Goal: Task Accomplishment & Management: Complete application form

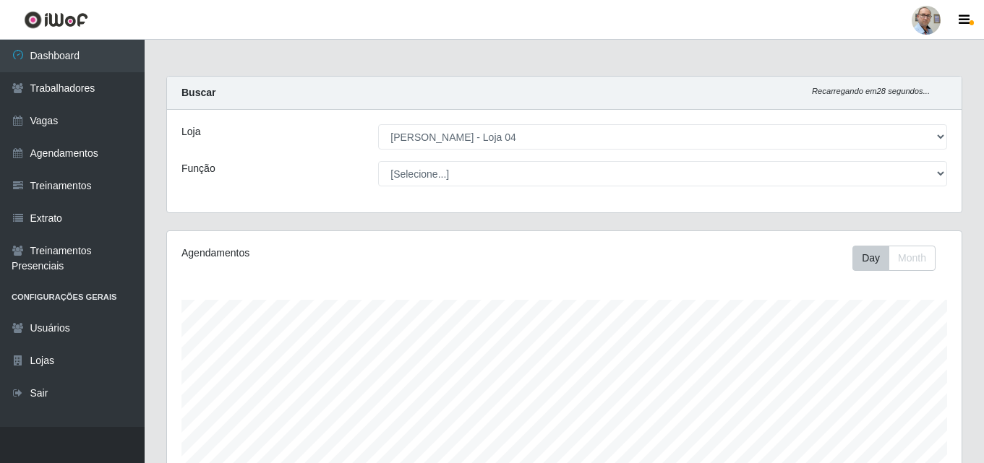
select select "251"
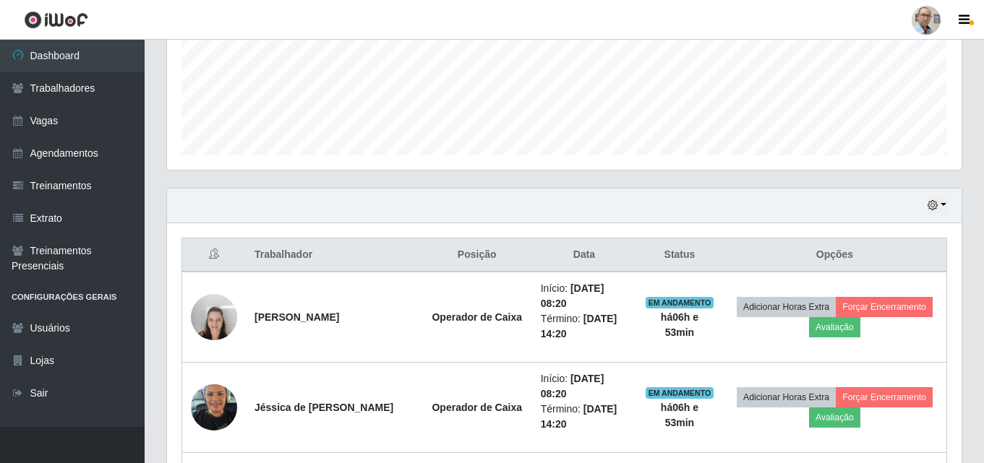
scroll to position [456, 0]
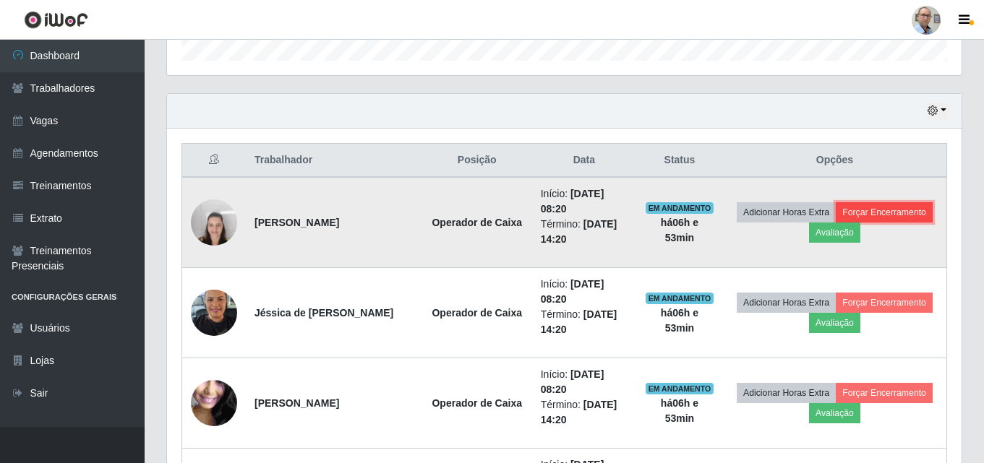
click at [835, 223] on button "Forçar Encerramento" at bounding box center [883, 212] width 97 height 20
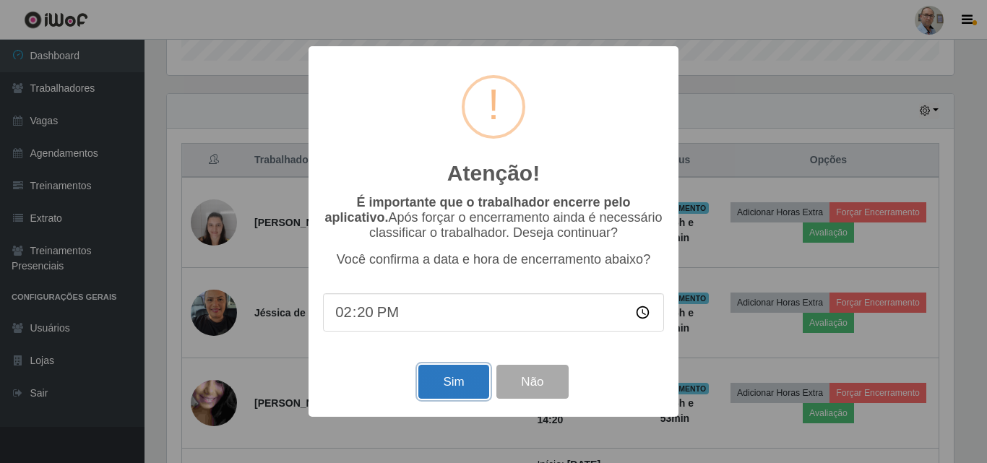
click at [455, 383] on button "Sim" at bounding box center [453, 382] width 70 height 34
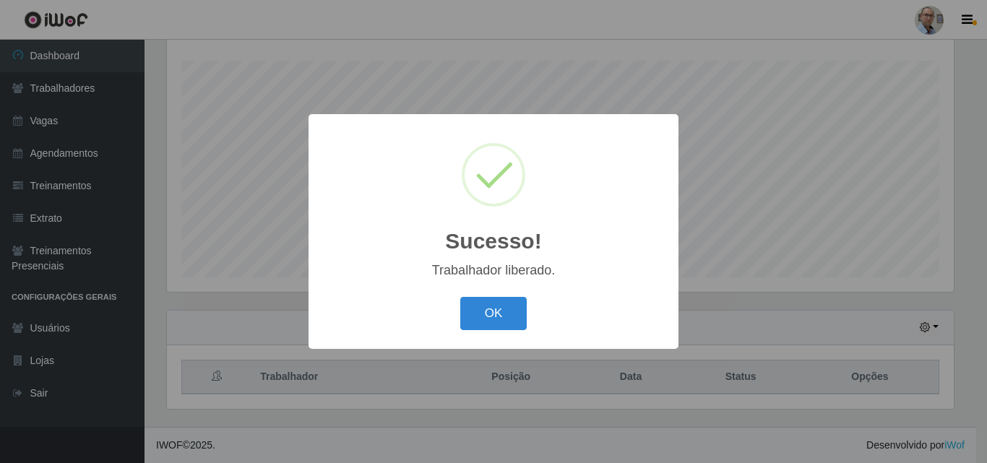
click at [747, 255] on div "Sucesso! × Trabalhador liberado. OK Cancel" at bounding box center [493, 231] width 987 height 463
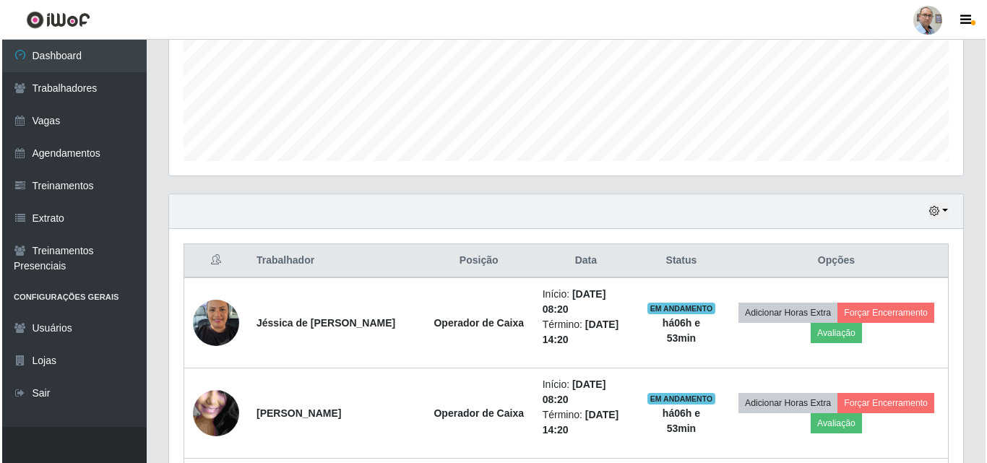
scroll to position [456, 0]
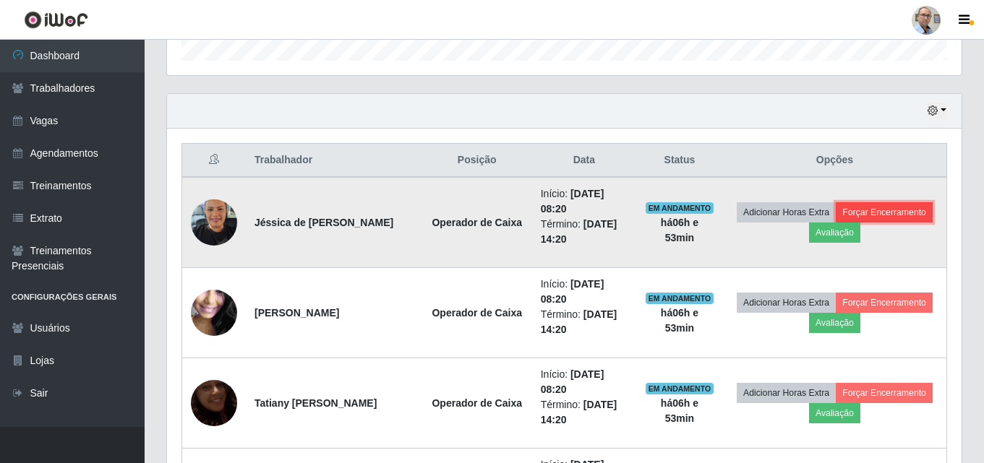
click at [835, 223] on button "Forçar Encerramento" at bounding box center [883, 212] width 97 height 20
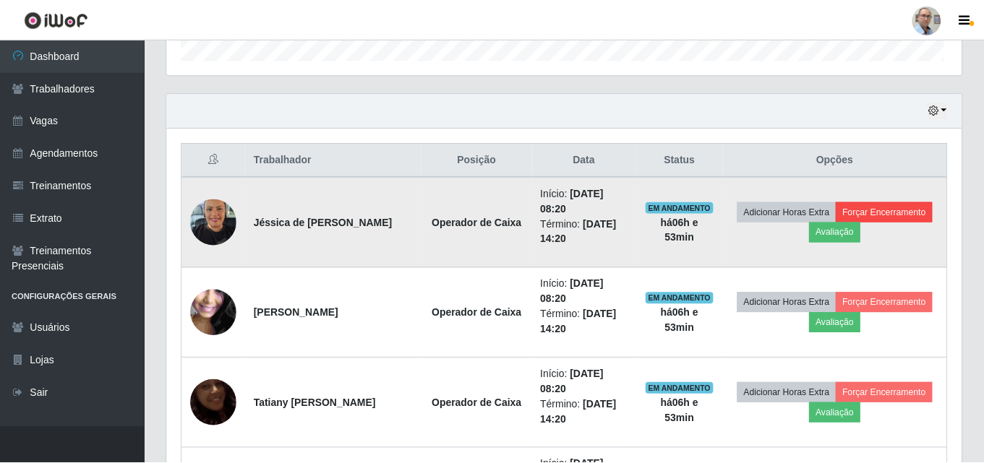
scroll to position [300, 787]
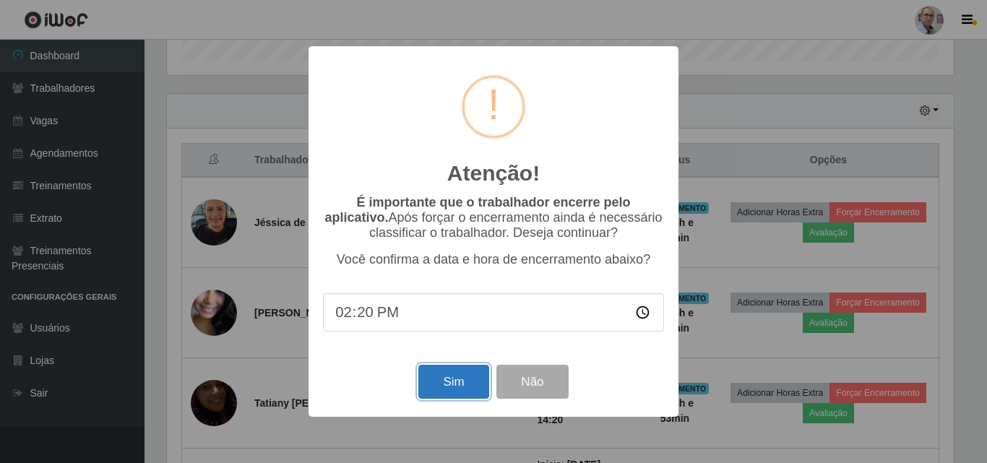
click at [452, 385] on button "Sim" at bounding box center [453, 382] width 70 height 34
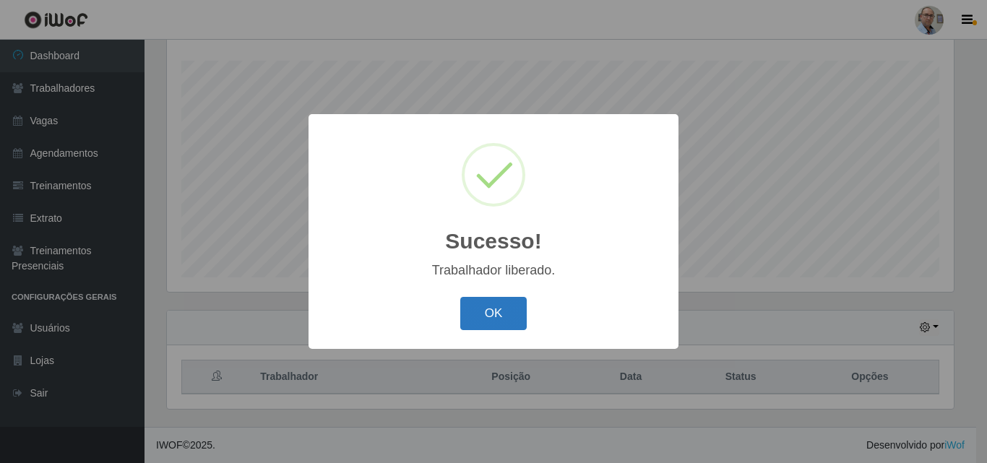
click at [502, 311] on button "OK" at bounding box center [493, 314] width 67 height 34
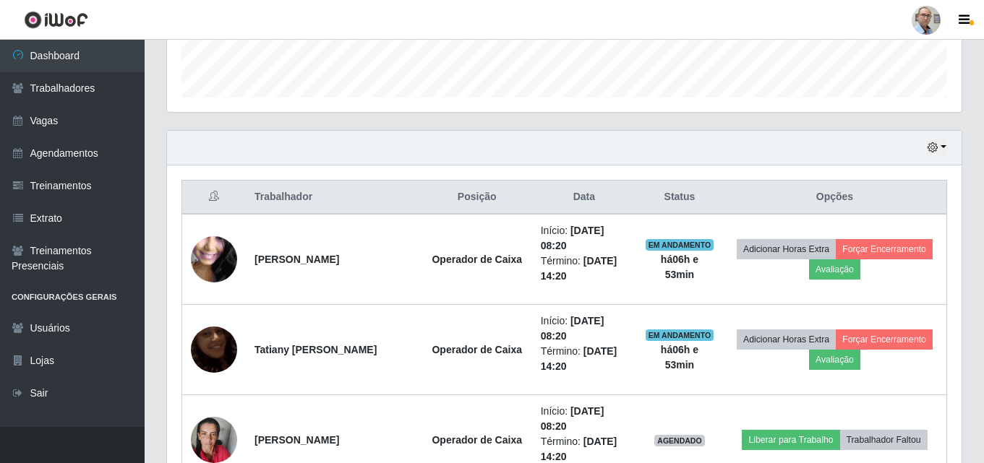
scroll to position [456, 0]
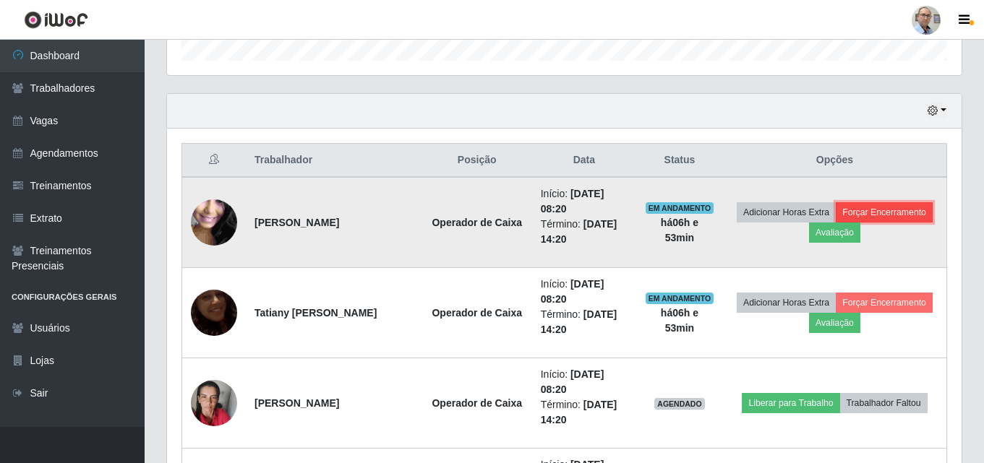
click at [835, 223] on button "Forçar Encerramento" at bounding box center [883, 212] width 97 height 20
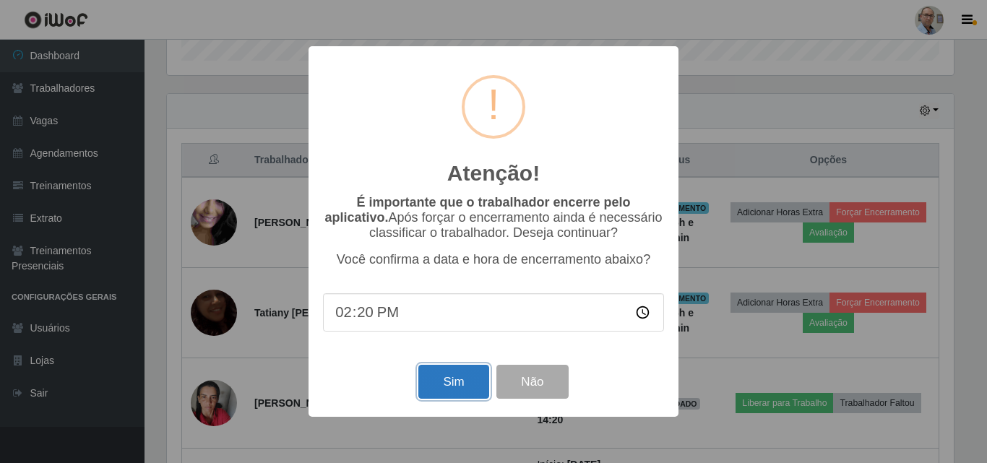
click at [448, 394] on button "Sim" at bounding box center [453, 382] width 70 height 34
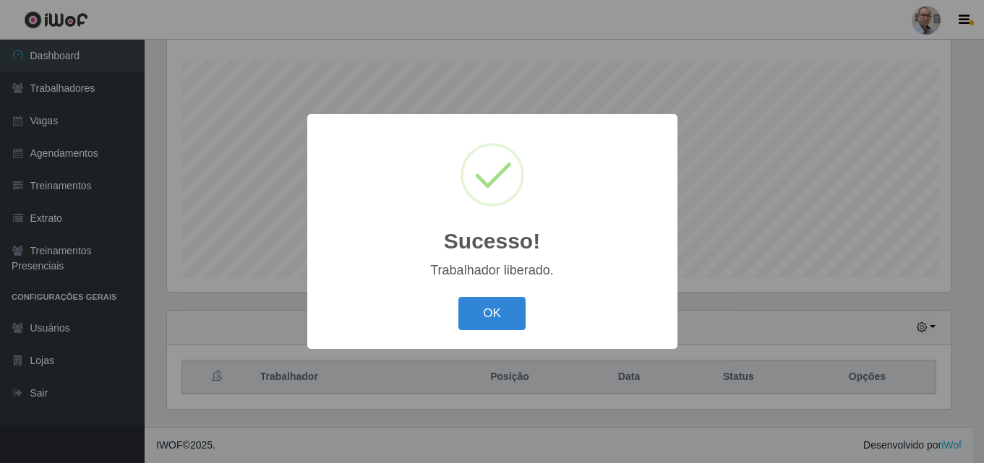
scroll to position [0, 0]
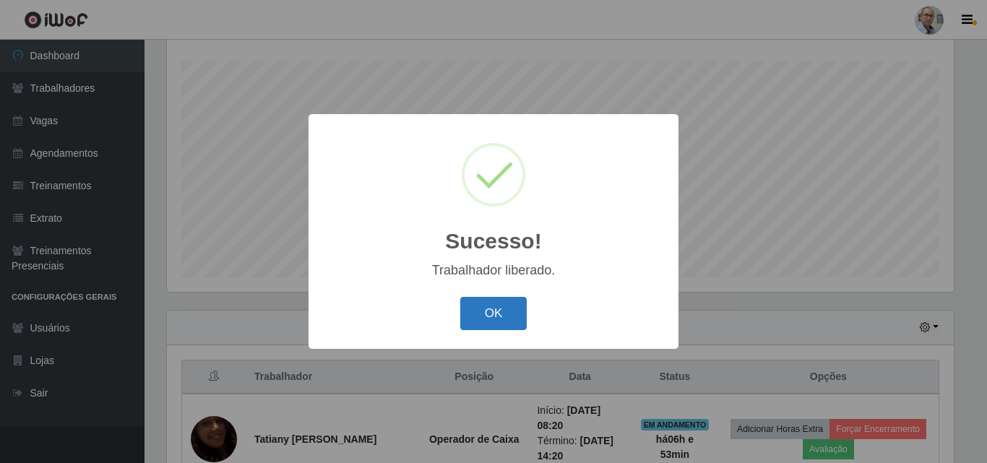
click at [496, 317] on button "OK" at bounding box center [493, 314] width 67 height 34
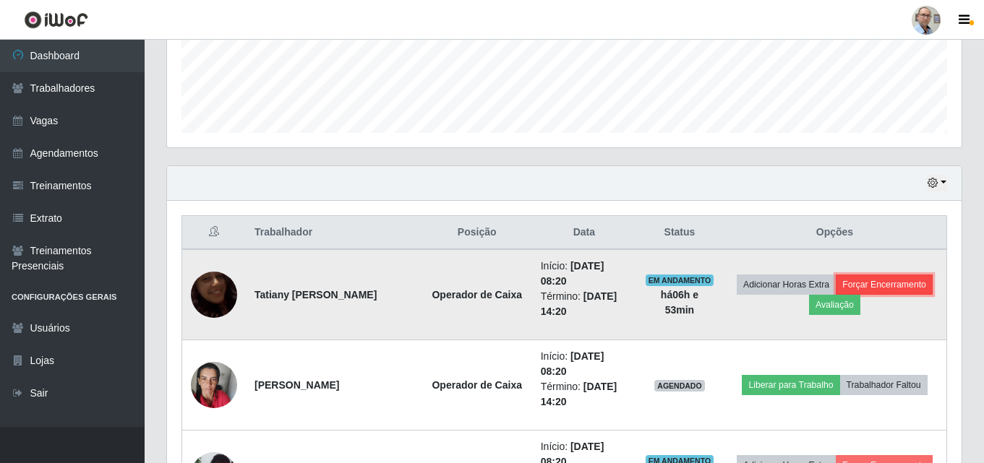
click at [835, 295] on button "Forçar Encerramento" at bounding box center [883, 285] width 97 height 20
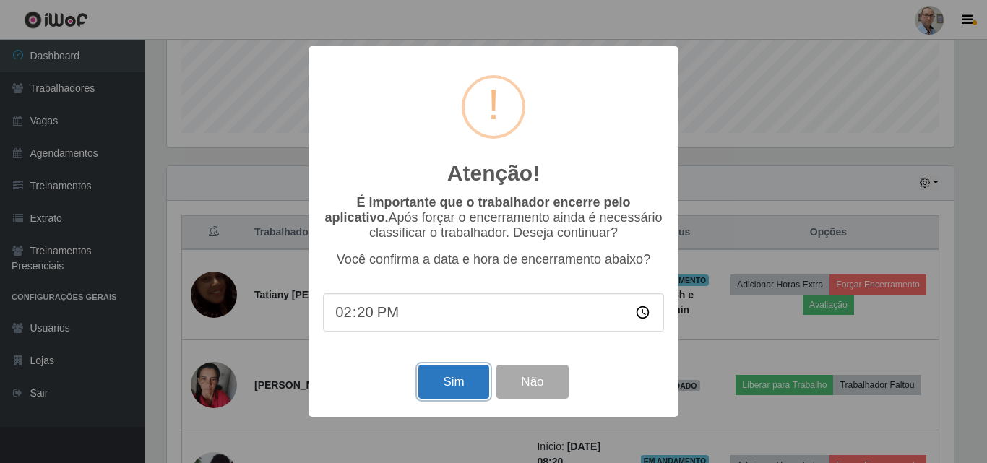
click at [466, 381] on button "Sim" at bounding box center [453, 382] width 70 height 34
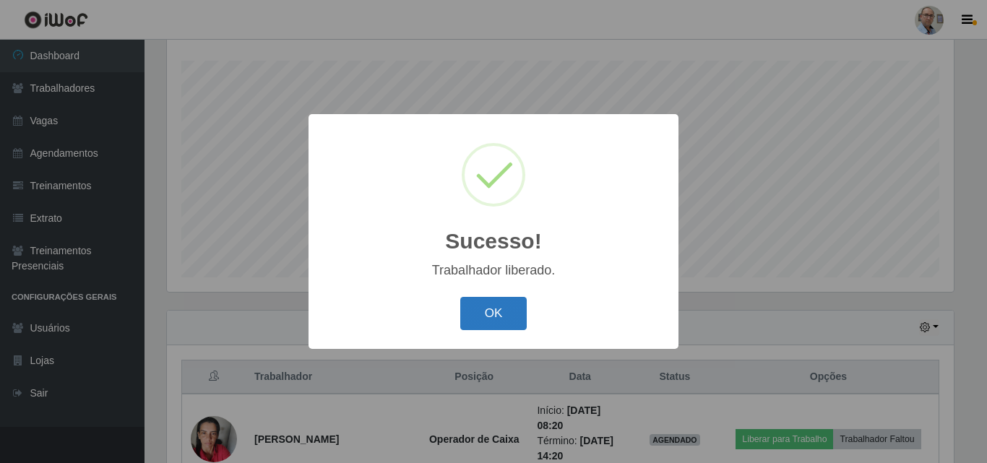
click at [521, 314] on button "OK" at bounding box center [493, 314] width 67 height 34
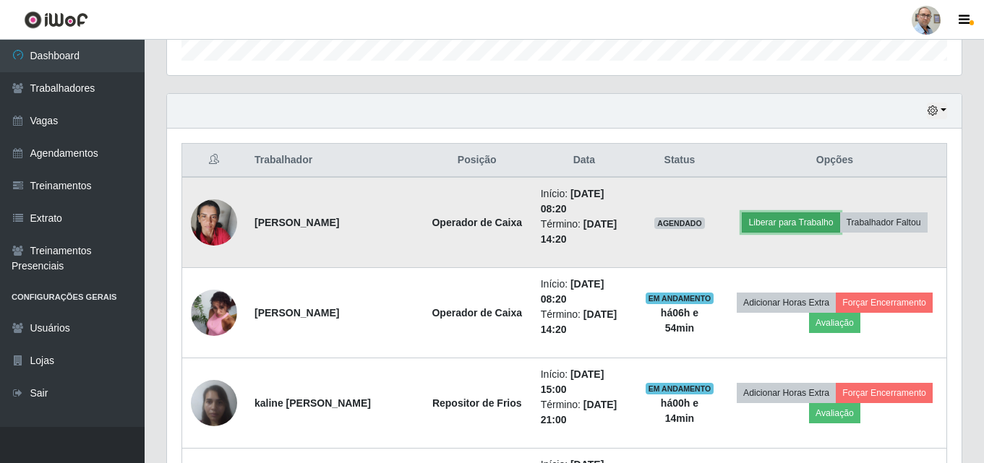
click at [814, 218] on button "Liberar para Trabalho" at bounding box center [790, 222] width 98 height 20
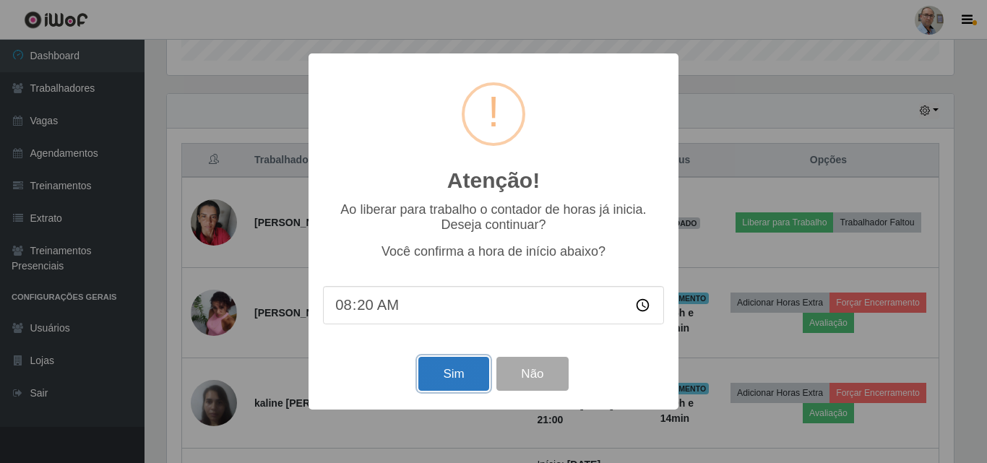
click at [444, 384] on button "Sim" at bounding box center [453, 374] width 70 height 34
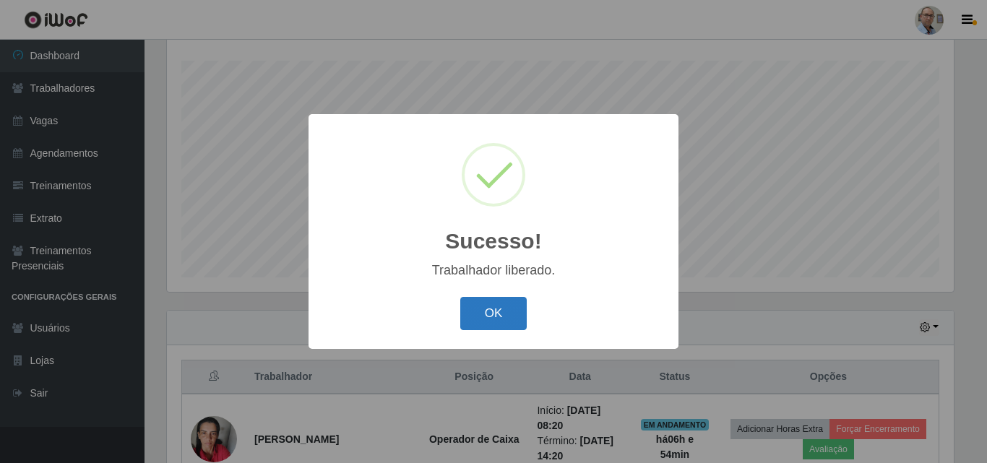
click at [484, 317] on button "OK" at bounding box center [493, 314] width 67 height 34
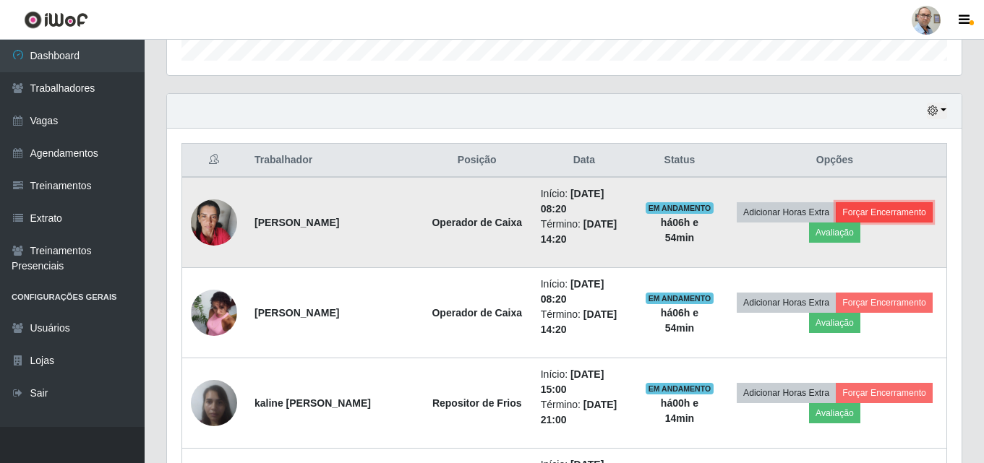
click at [835, 223] on button "Forçar Encerramento" at bounding box center [883, 212] width 97 height 20
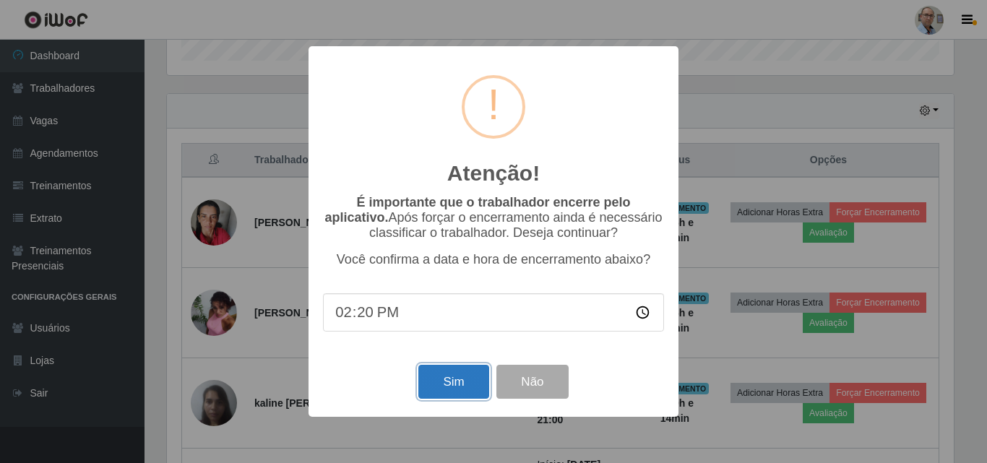
click at [462, 382] on button "Sim" at bounding box center [453, 382] width 70 height 34
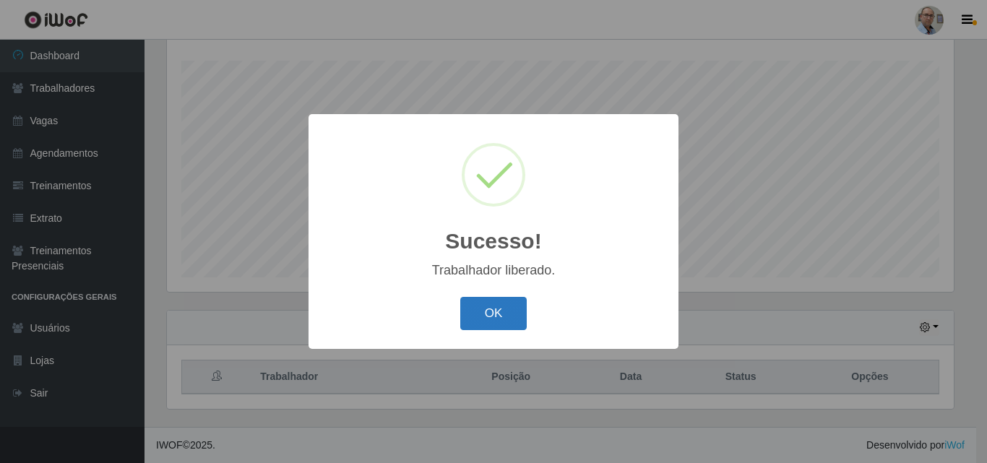
click at [482, 309] on button "OK" at bounding box center [493, 314] width 67 height 34
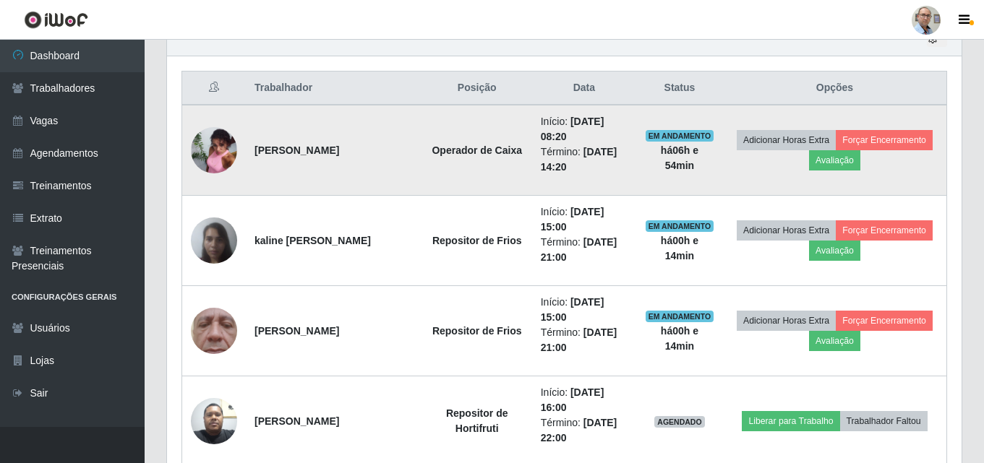
click at [217, 147] on img at bounding box center [214, 150] width 46 height 62
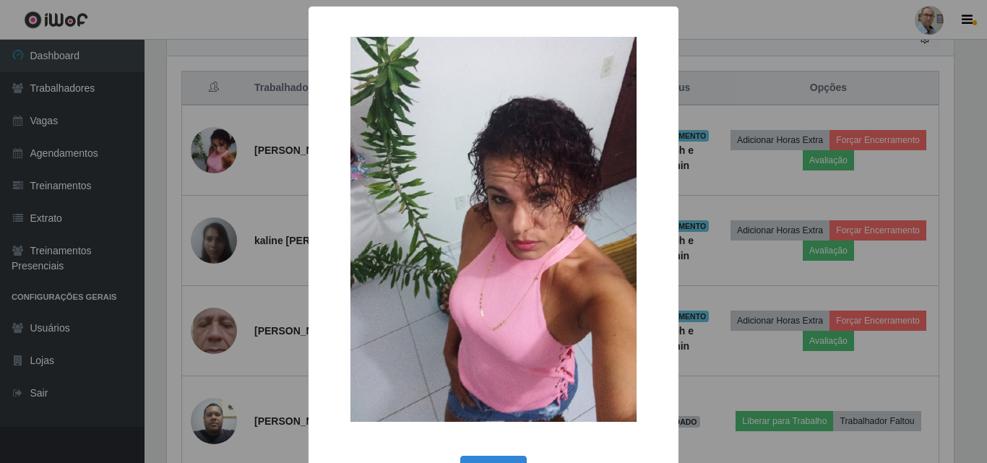
click at [239, 147] on div "× OK Cancel" at bounding box center [493, 231] width 987 height 463
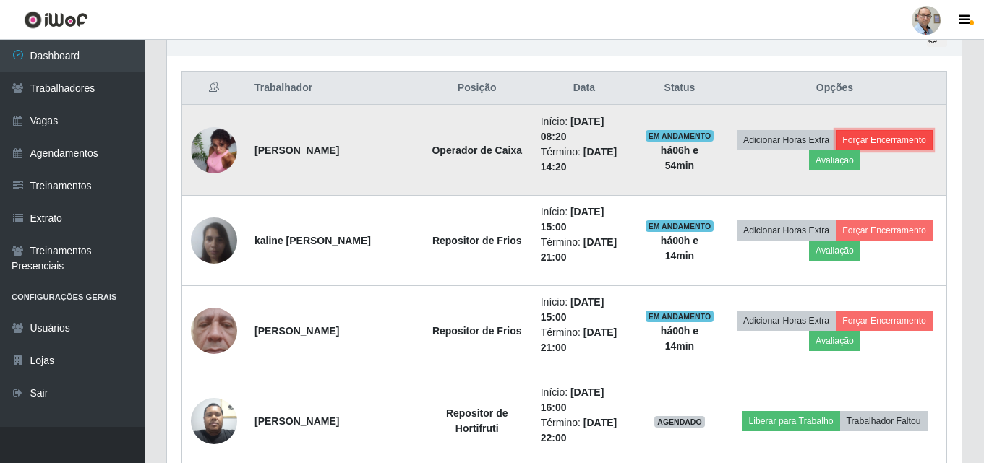
click at [835, 150] on button "Forçar Encerramento" at bounding box center [883, 140] width 97 height 20
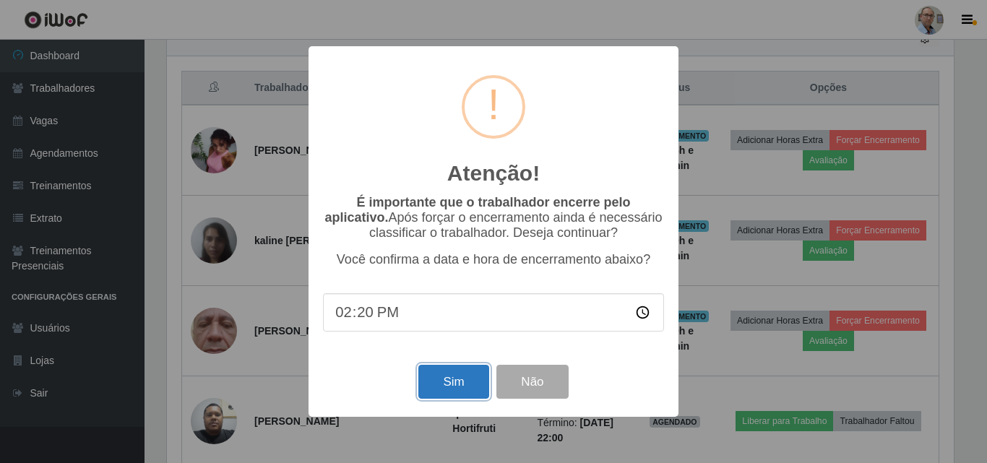
click at [439, 378] on button "Sim" at bounding box center [453, 382] width 70 height 34
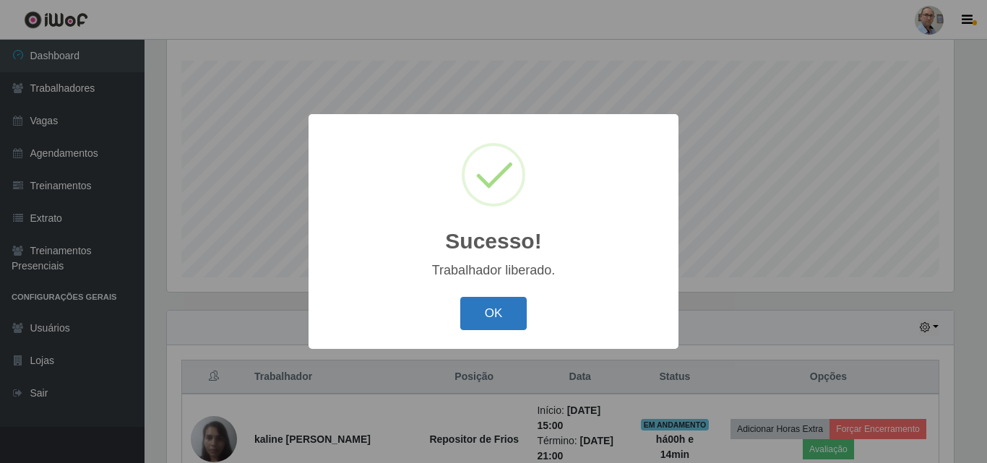
click at [492, 325] on button "OK" at bounding box center [493, 314] width 67 height 34
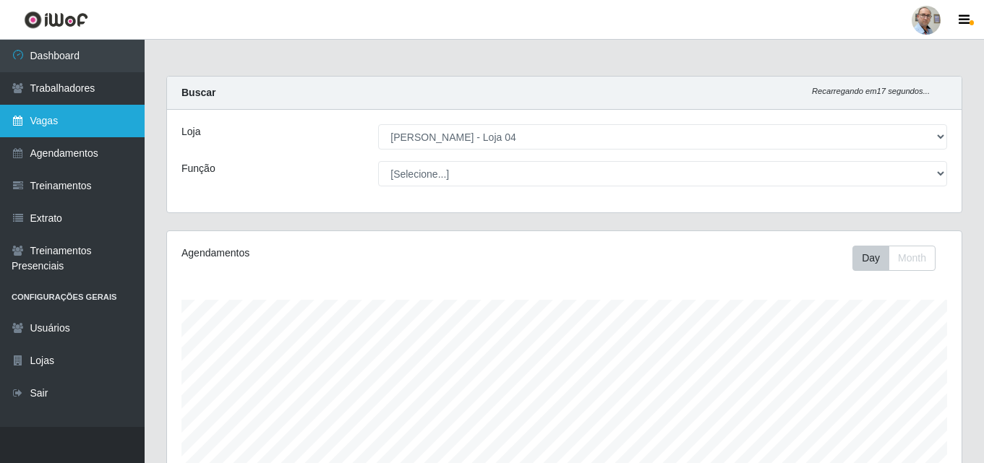
click at [66, 129] on link "Vagas" at bounding box center [72, 121] width 145 height 33
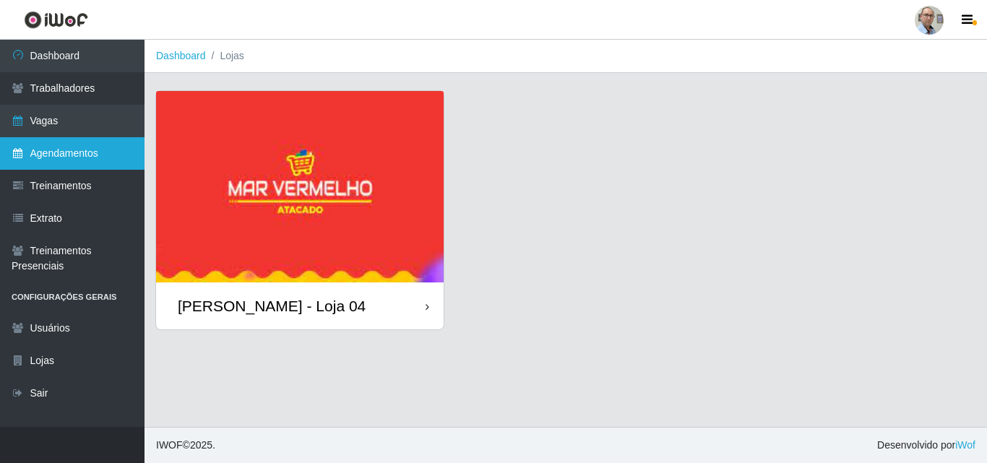
click at [59, 158] on link "Agendamentos" at bounding box center [72, 153] width 145 height 33
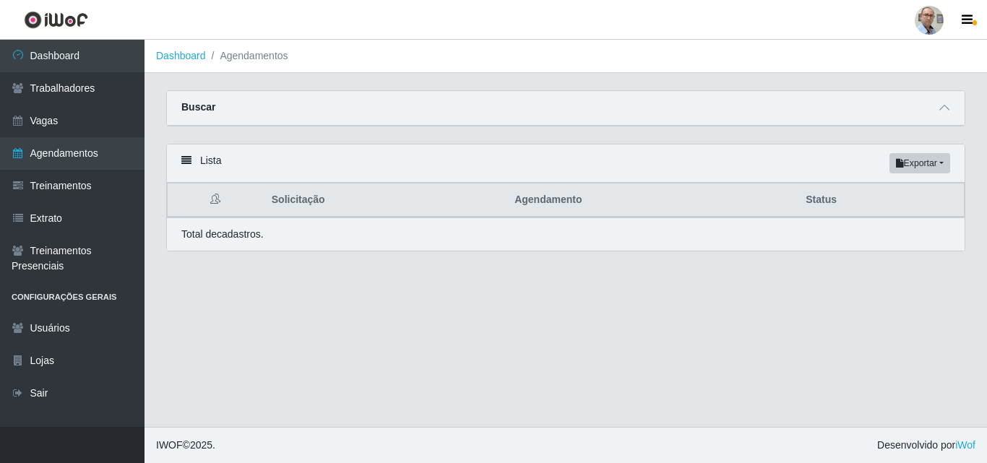
click at [953, 99] on div "Buscar" at bounding box center [566, 108] width 798 height 35
click at [944, 103] on span at bounding box center [944, 108] width 17 height 17
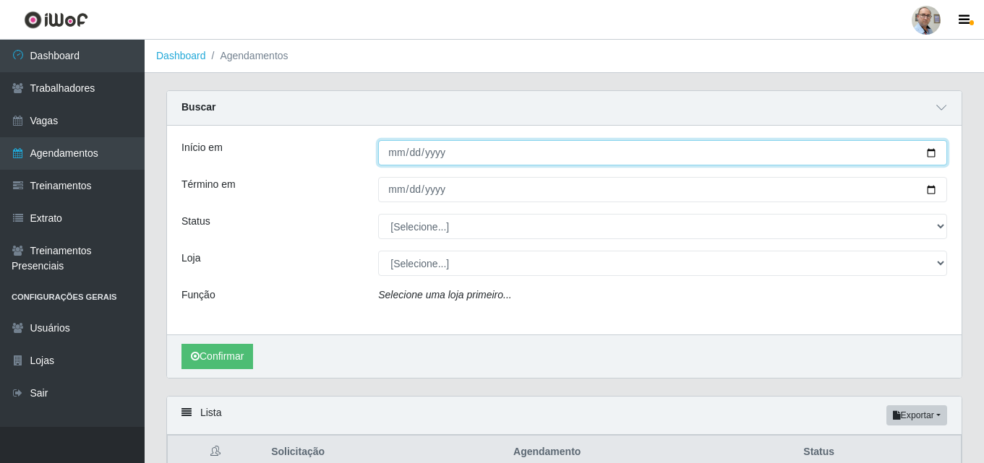
click at [932, 155] on input "Início em" at bounding box center [662, 152] width 569 height 25
type input "[DATE]"
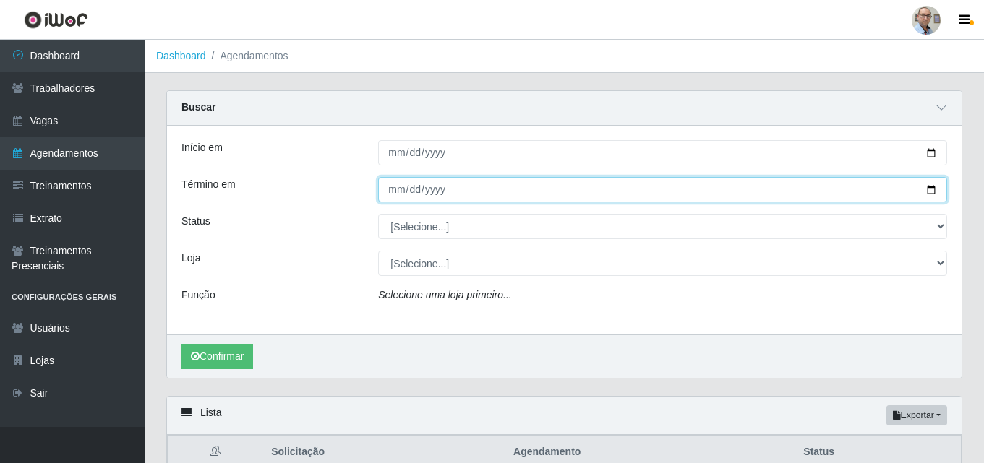
click at [933, 191] on input "Término em" at bounding box center [662, 189] width 569 height 25
type input "[DATE]"
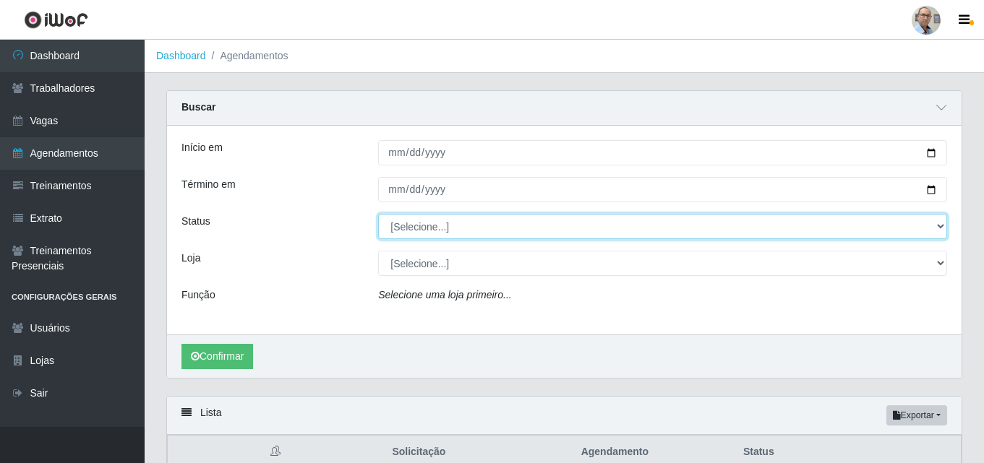
click at [438, 234] on select "[Selecione...] AGENDADO AGUARDANDO LIBERAR EM ANDAMENTO EM REVISÃO FINALIZADO C…" at bounding box center [662, 226] width 569 height 25
select select "AGENDADO"
click at [378, 215] on select "[Selecione...] AGENDADO AGUARDANDO LIBERAR EM ANDAMENTO EM REVISÃO FINALIZADO C…" at bounding box center [662, 226] width 569 height 25
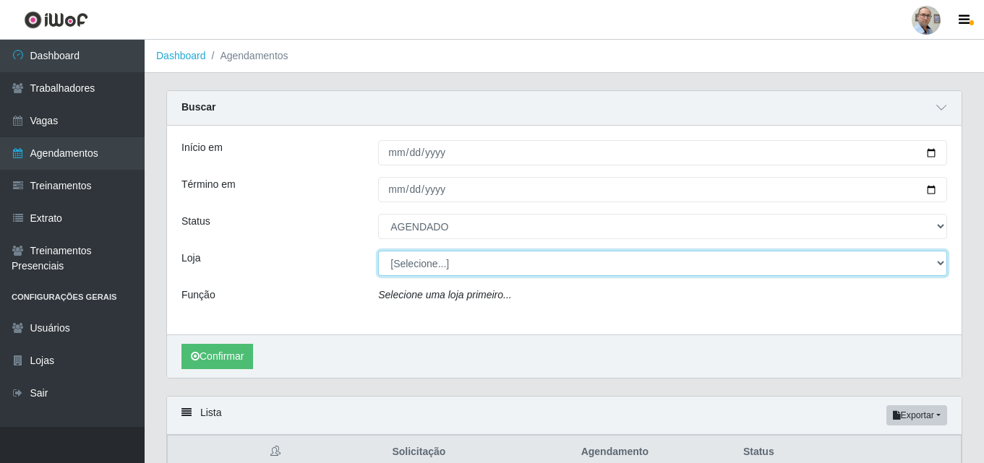
click at [433, 266] on select "[Selecione...] Mar Vermelho - Loja 04" at bounding box center [662, 263] width 569 height 25
select select "251"
click at [378, 252] on select "[Selecione...] Mar Vermelho - Loja 04" at bounding box center [662, 263] width 569 height 25
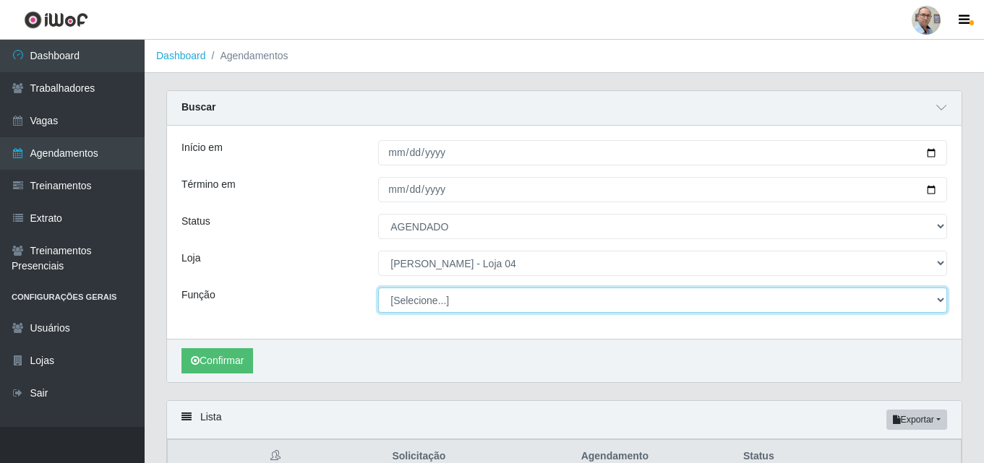
click at [429, 304] on select "[Selecione...] ASG ASG + ASG ++ Auxiliar de Depósito Auxiliar de Depósito + Aux…" at bounding box center [662, 300] width 569 height 25
select select "24"
click at [378, 288] on select "[Selecione...] ASG ASG + ASG ++ Auxiliar de Depósito Auxiliar de Depósito + Aux…" at bounding box center [662, 300] width 569 height 25
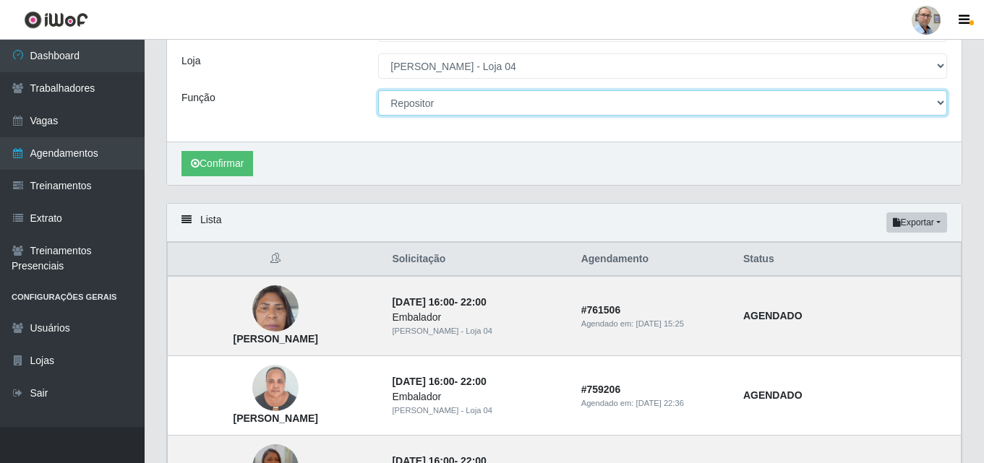
scroll to position [217, 0]
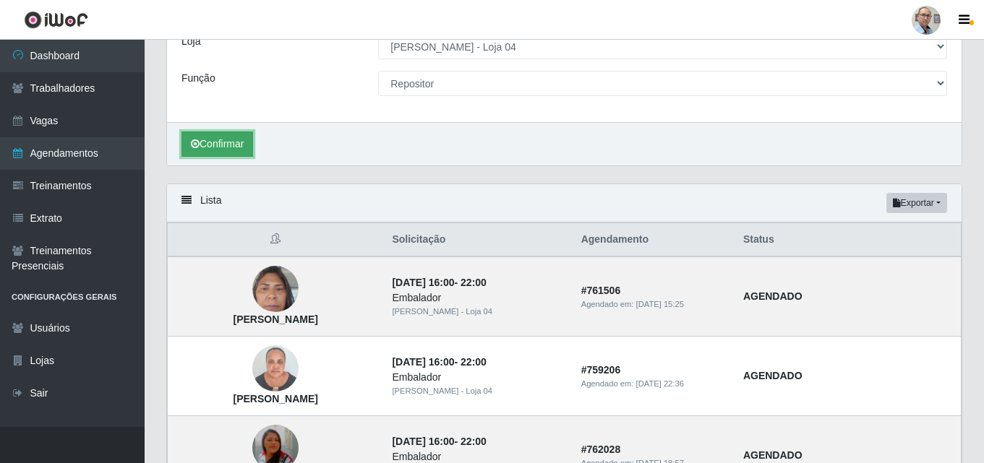
click at [233, 152] on button "Confirmar" at bounding box center [217, 144] width 72 height 25
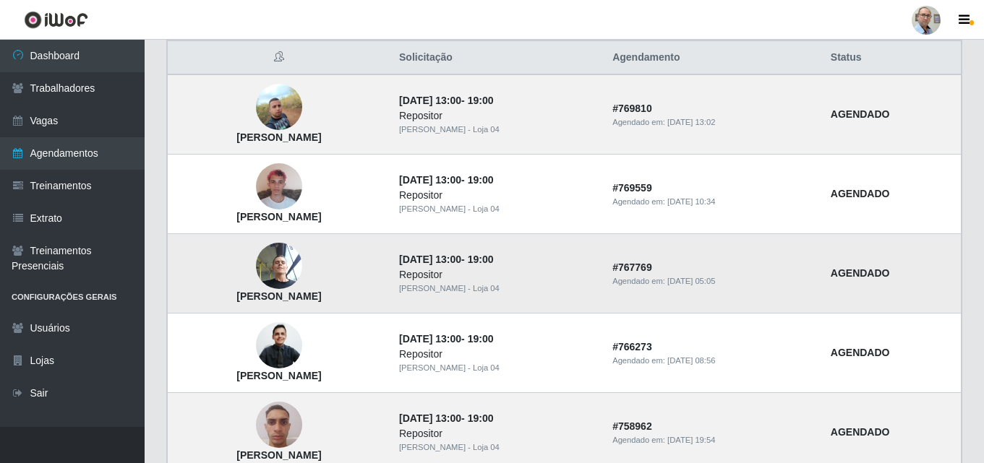
scroll to position [327, 0]
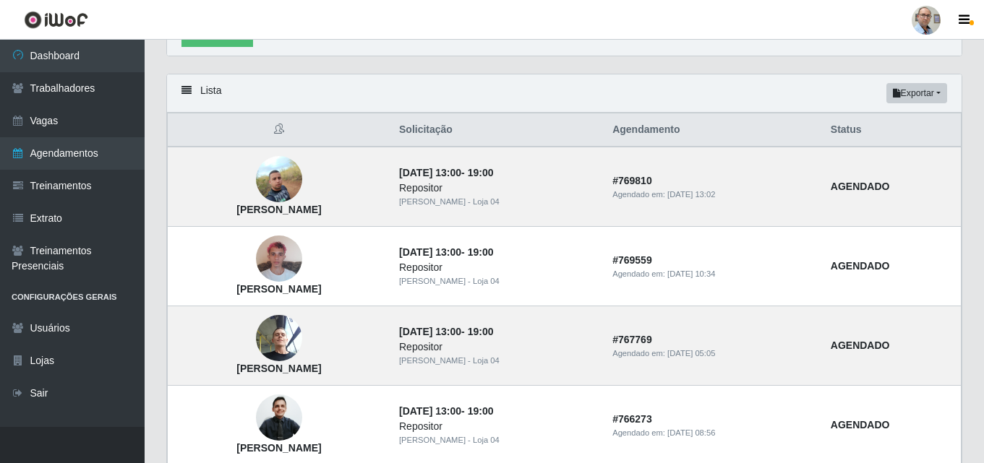
click at [481, 95] on div "Lista Exportar PDF Excel" at bounding box center [564, 93] width 794 height 38
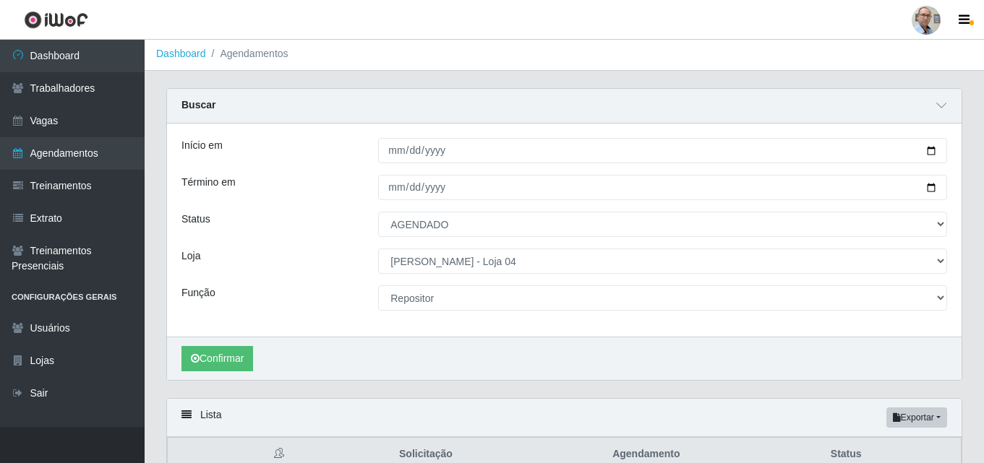
scroll to position [0, 0]
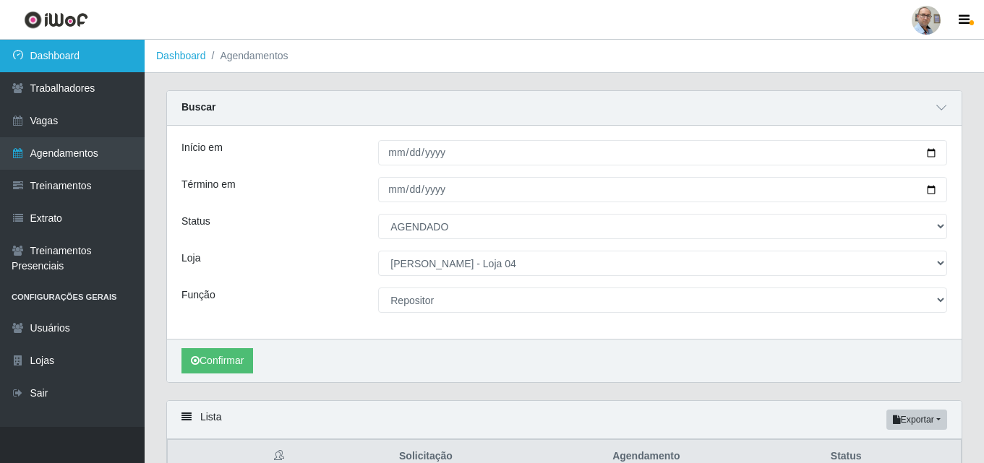
click at [59, 58] on link "Dashboard" at bounding box center [72, 56] width 145 height 33
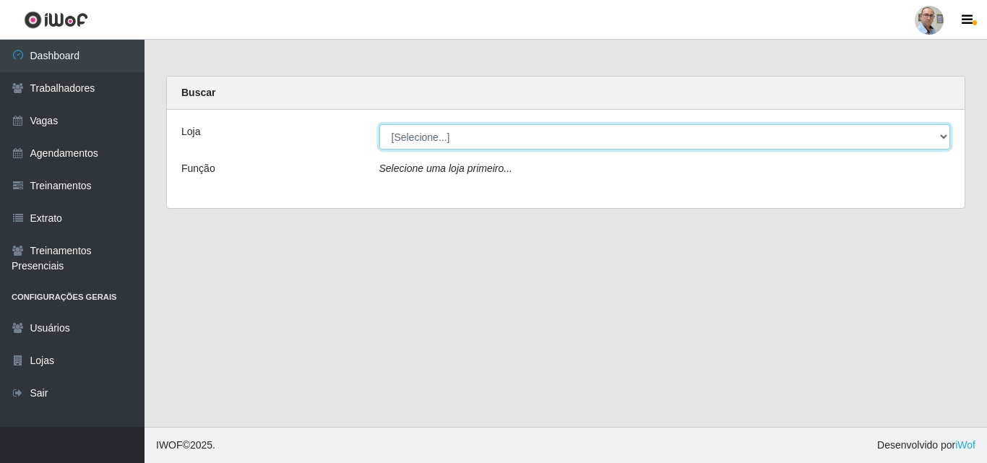
click at [450, 145] on select "[Selecione...] Mar Vermelho - Loja 04" at bounding box center [665, 136] width 572 height 25
select select "251"
click at [379, 124] on select "[Selecione...] Mar Vermelho - Loja 04" at bounding box center [665, 136] width 572 height 25
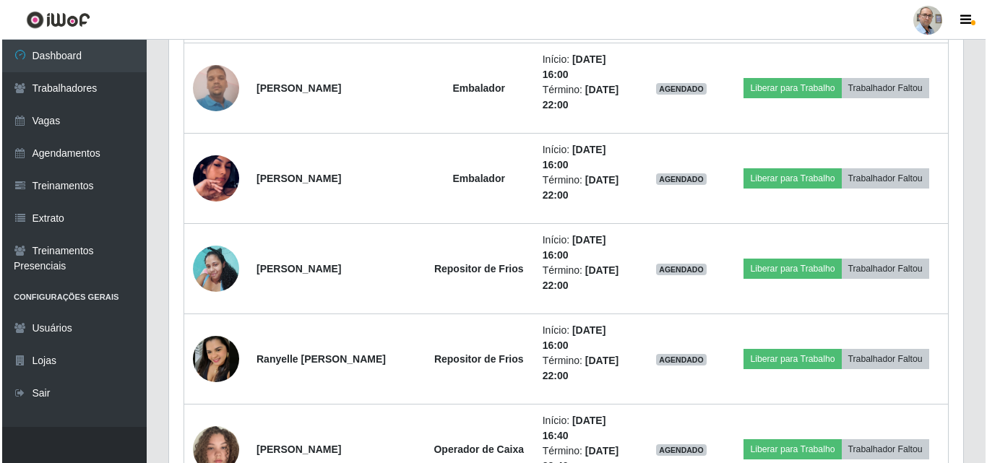
scroll to position [1518, 0]
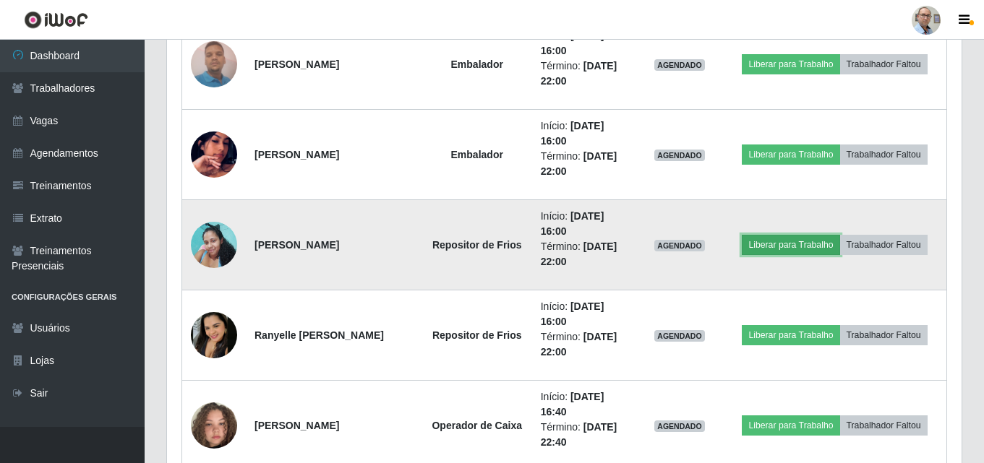
click at [776, 241] on button "Liberar para Trabalho" at bounding box center [790, 245] width 98 height 20
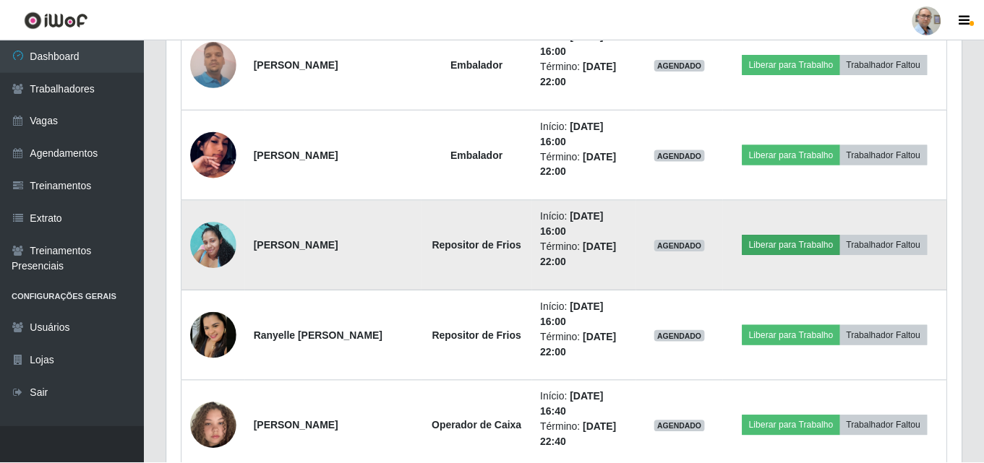
scroll to position [300, 787]
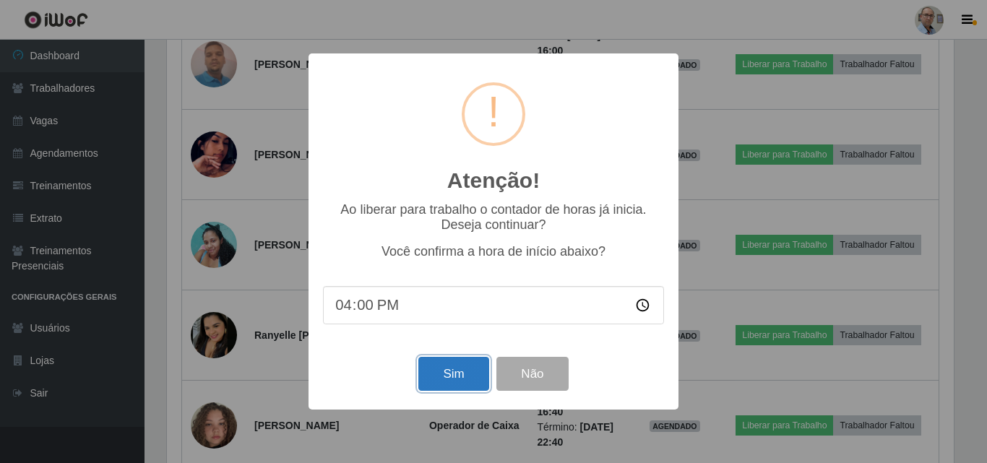
click at [433, 382] on button "Sim" at bounding box center [453, 374] width 70 height 34
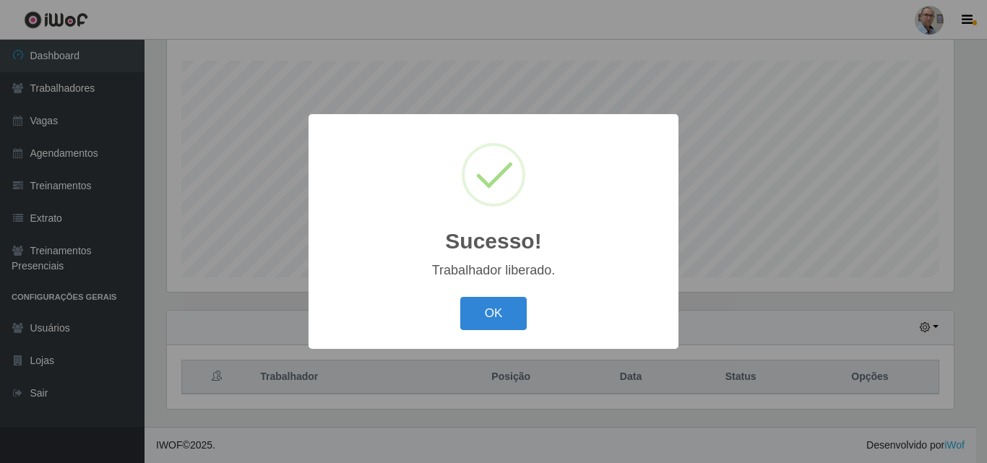
click at [736, 273] on div "Sucesso! × Trabalhador liberado. OK Cancel" at bounding box center [493, 231] width 987 height 463
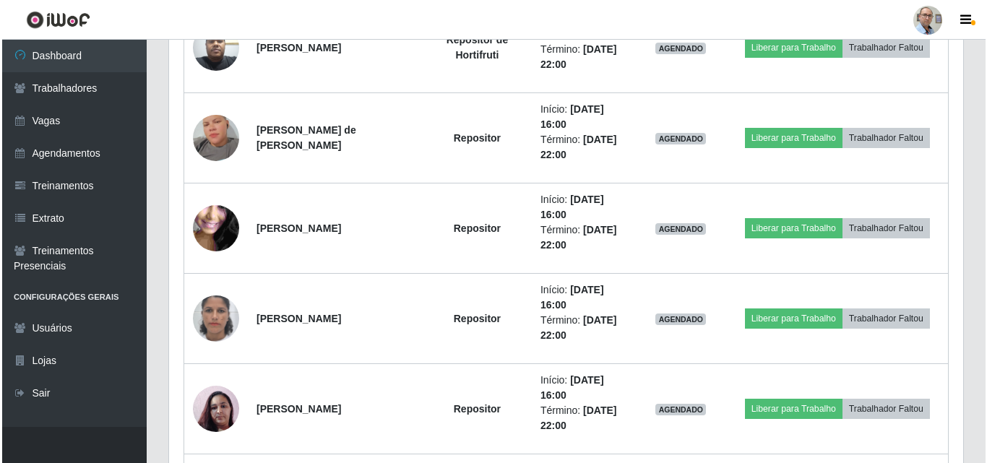
scroll to position [817, 0]
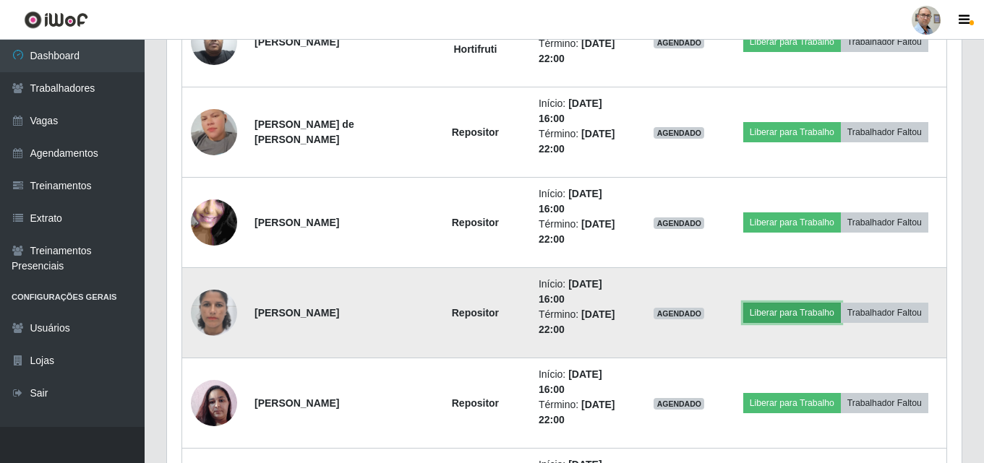
click at [783, 312] on button "Liberar para Trabalho" at bounding box center [792, 313] width 98 height 20
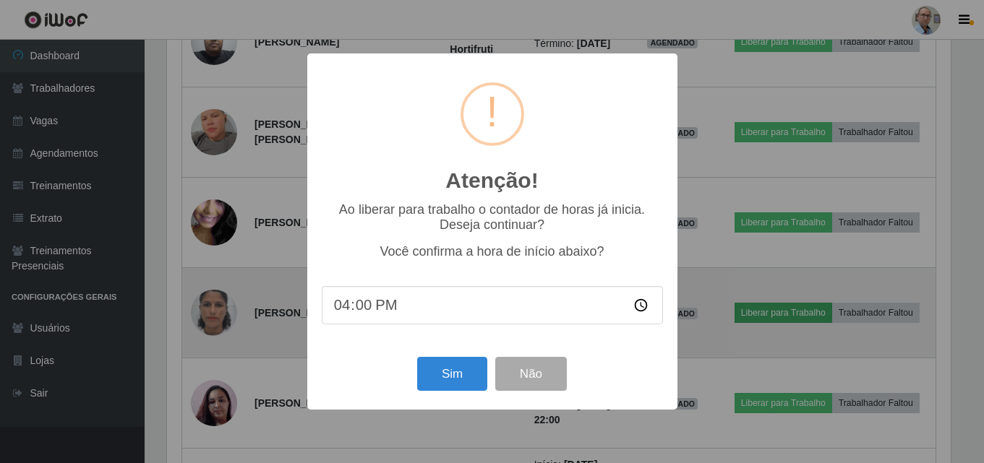
scroll to position [300, 787]
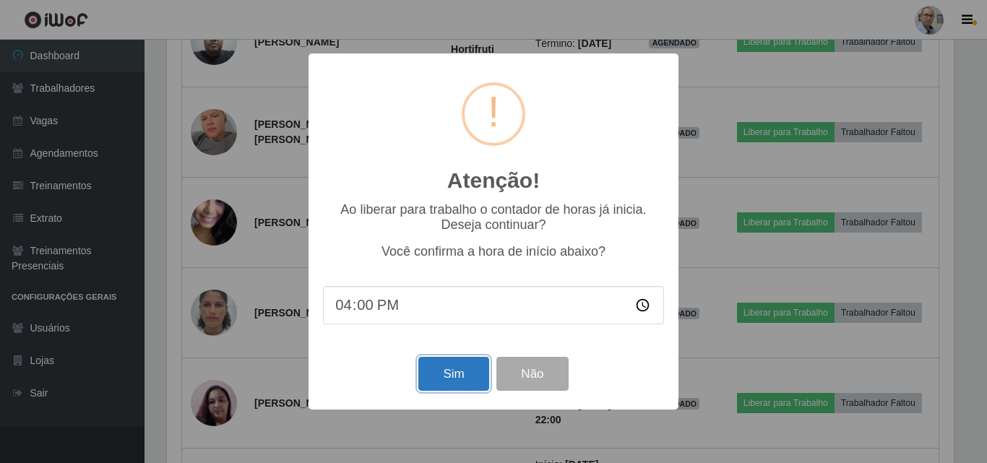
click at [453, 376] on button "Sim" at bounding box center [453, 374] width 70 height 34
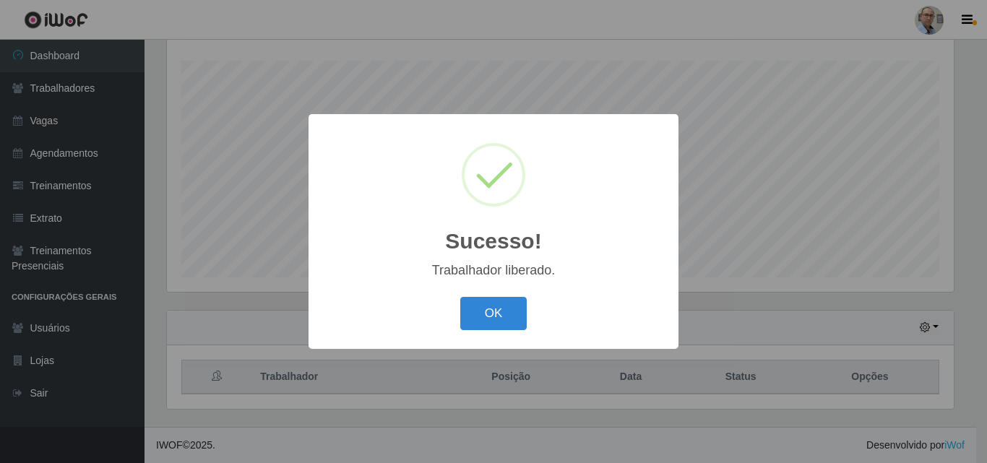
click at [766, 303] on div "Sucesso! × Trabalhador liberado. OK Cancel" at bounding box center [493, 231] width 987 height 463
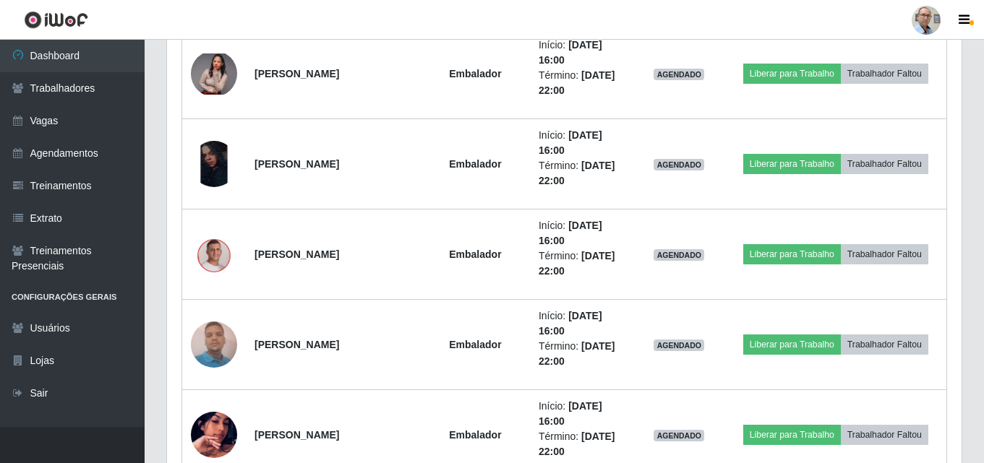
scroll to position [1251, 0]
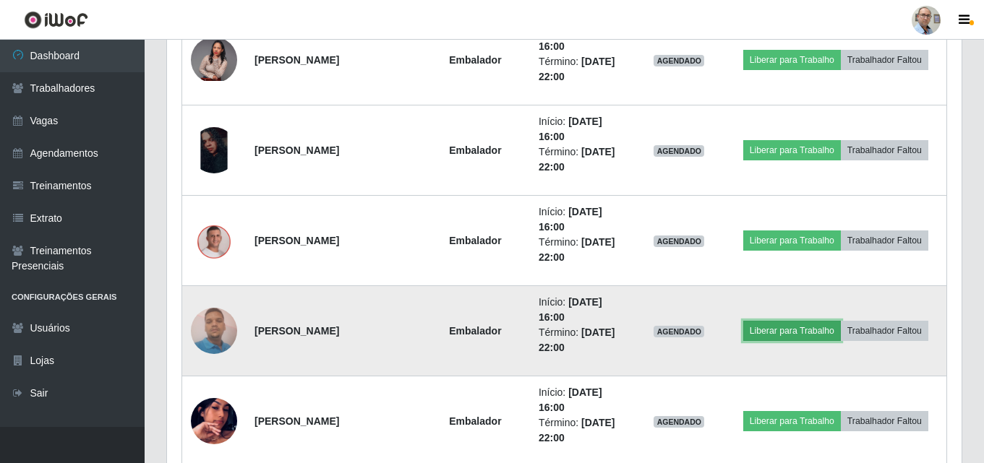
click at [762, 330] on button "Liberar para Trabalho" at bounding box center [792, 331] width 98 height 20
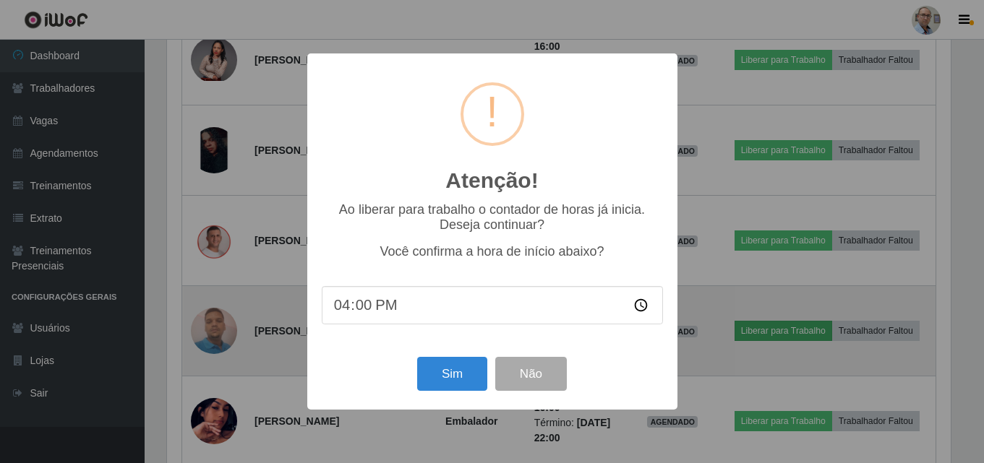
scroll to position [722403, 721916]
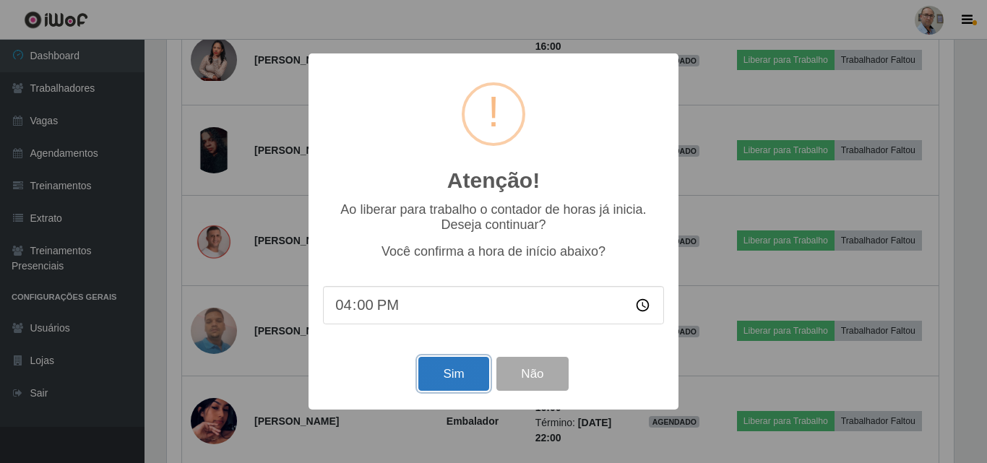
click at [463, 383] on button "Sim" at bounding box center [453, 374] width 70 height 34
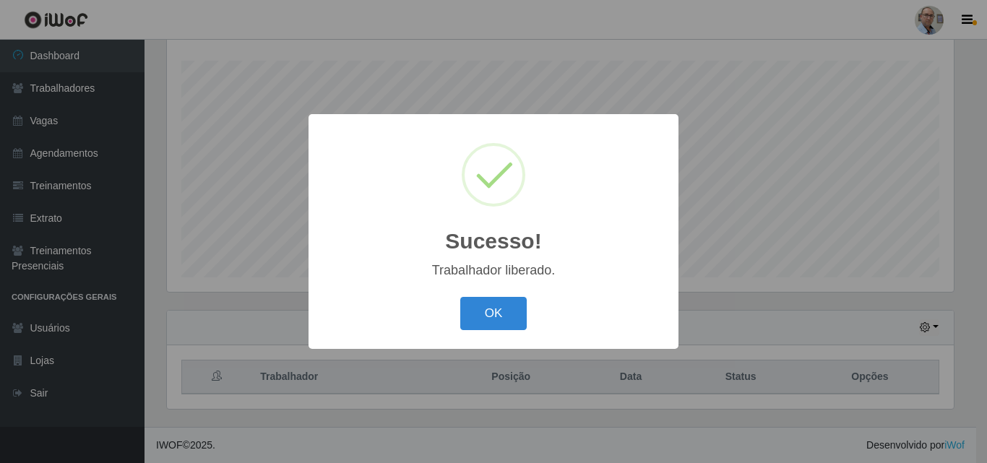
click at [736, 311] on div "Sucesso! × Trabalhador liberado. OK Cancel" at bounding box center [493, 231] width 987 height 463
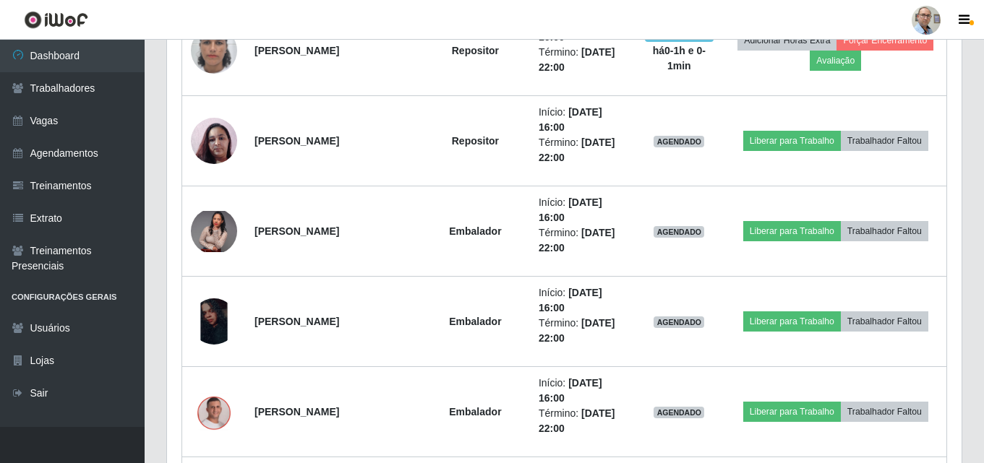
scroll to position [1179, 0]
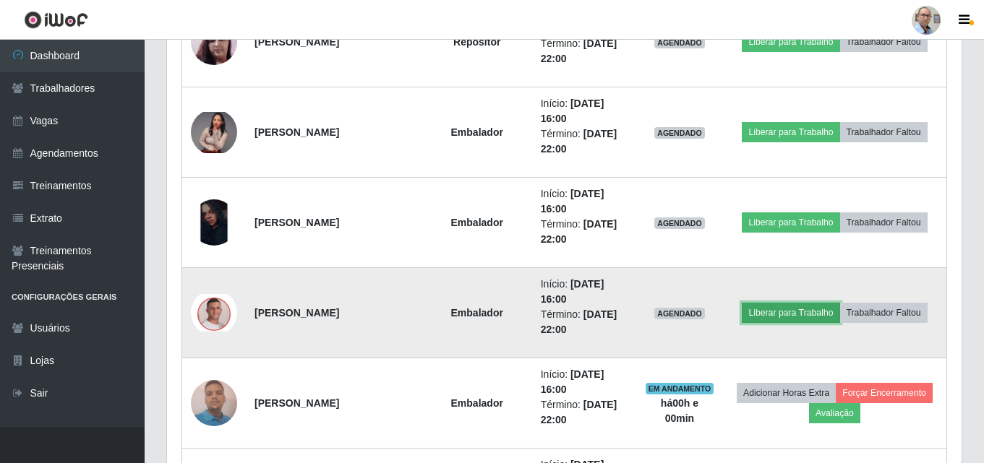
click at [798, 315] on button "Liberar para Trabalho" at bounding box center [790, 313] width 98 height 20
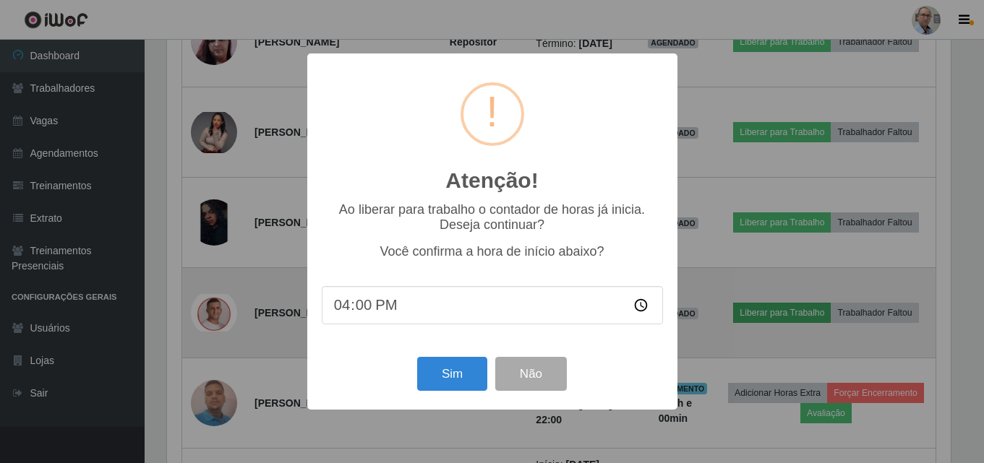
scroll to position [300, 787]
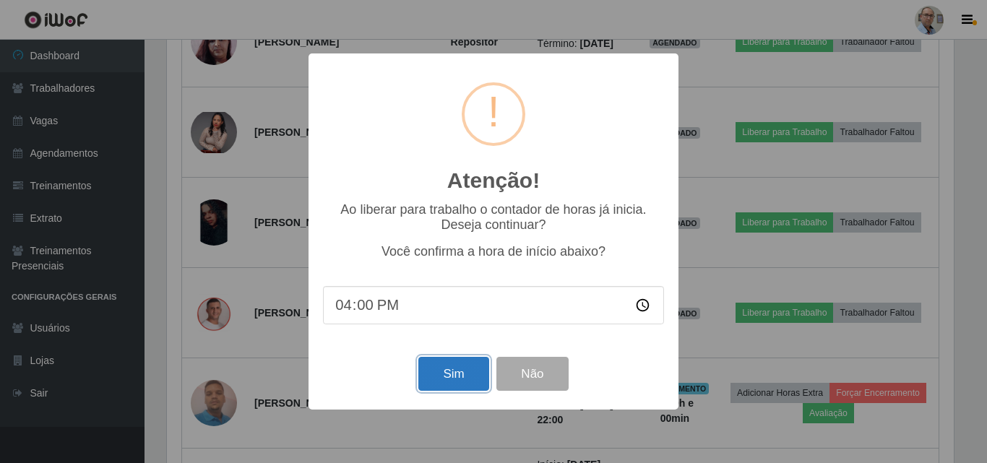
click at [442, 378] on button "Sim" at bounding box center [453, 374] width 70 height 34
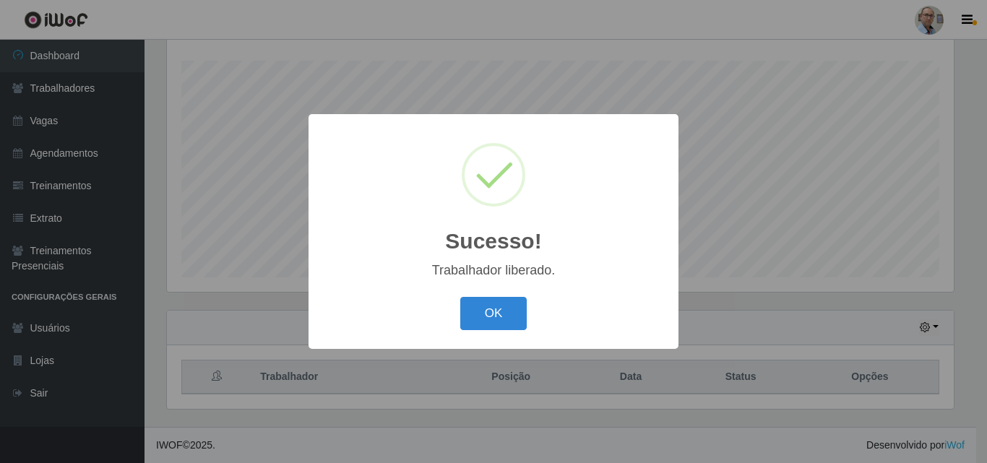
click at [697, 312] on div "Sucesso! × Trabalhador liberado. OK Cancel" at bounding box center [493, 231] width 987 height 463
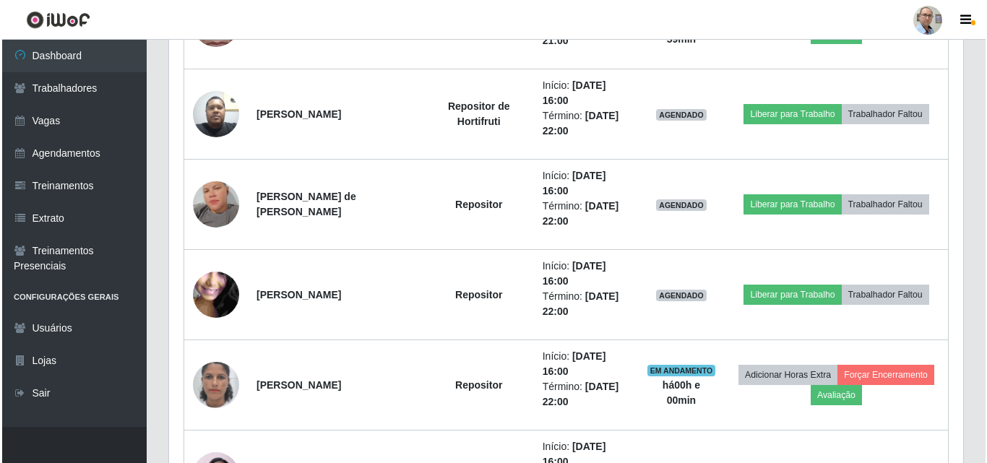
scroll to position [673, 0]
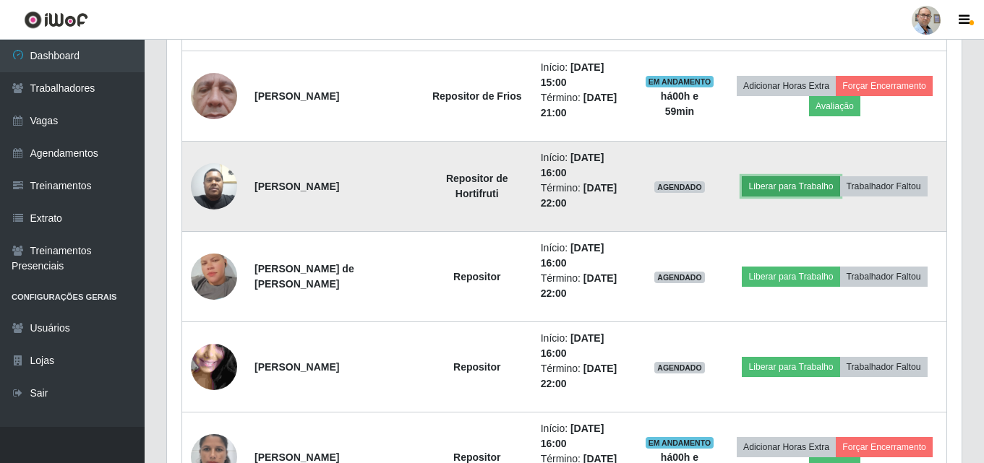
click at [766, 189] on button "Liberar para Trabalho" at bounding box center [790, 186] width 98 height 20
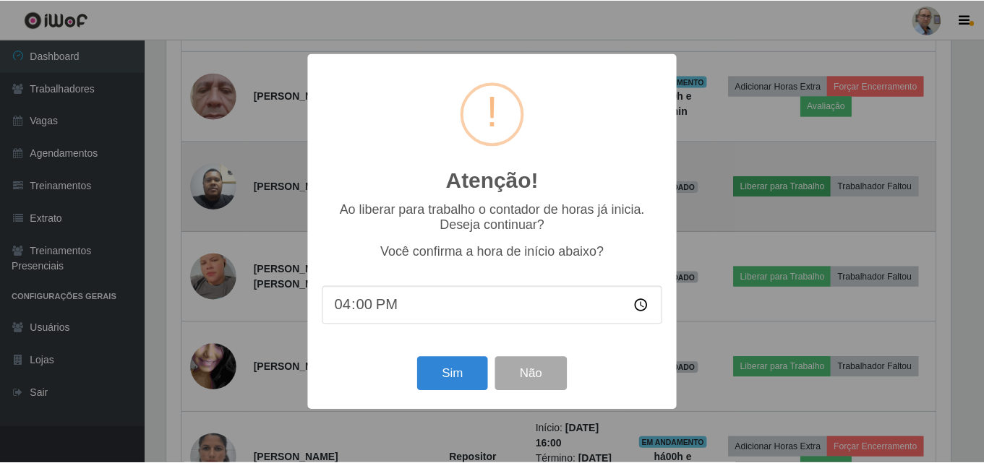
scroll to position [300, 787]
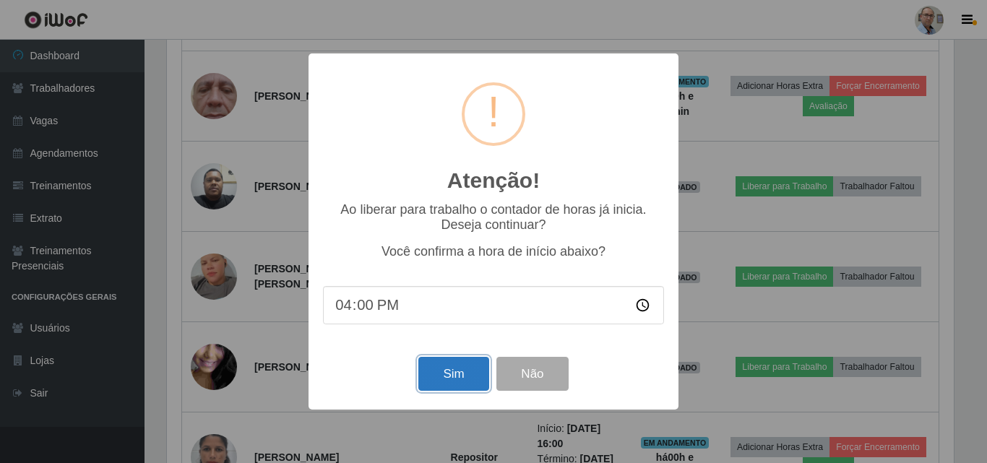
click at [458, 375] on button "Sim" at bounding box center [453, 374] width 70 height 34
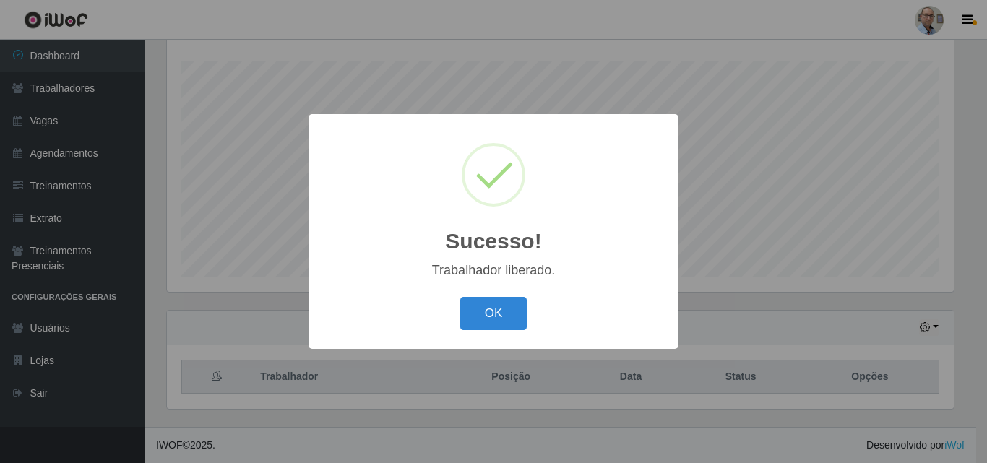
click at [713, 291] on div "Sucesso! × Trabalhador liberado. OK Cancel" at bounding box center [493, 231] width 987 height 463
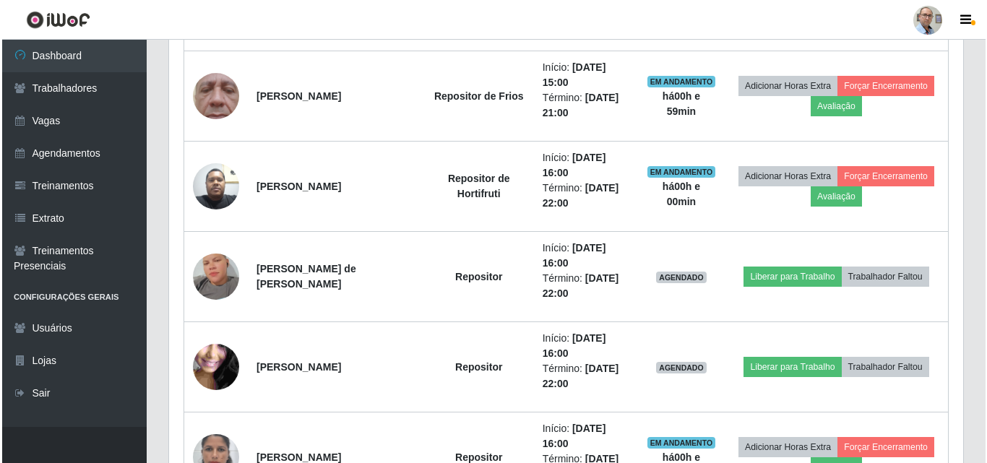
scroll to position [745, 0]
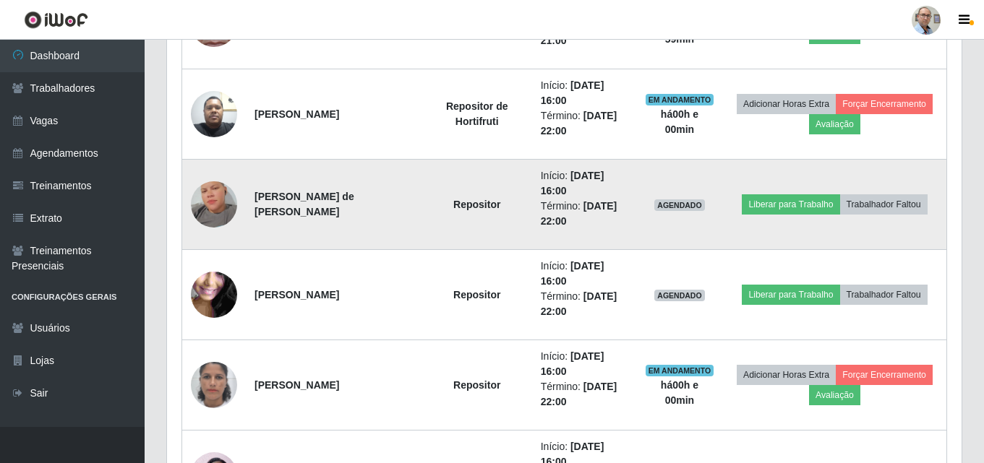
click at [208, 207] on img at bounding box center [214, 204] width 46 height 82
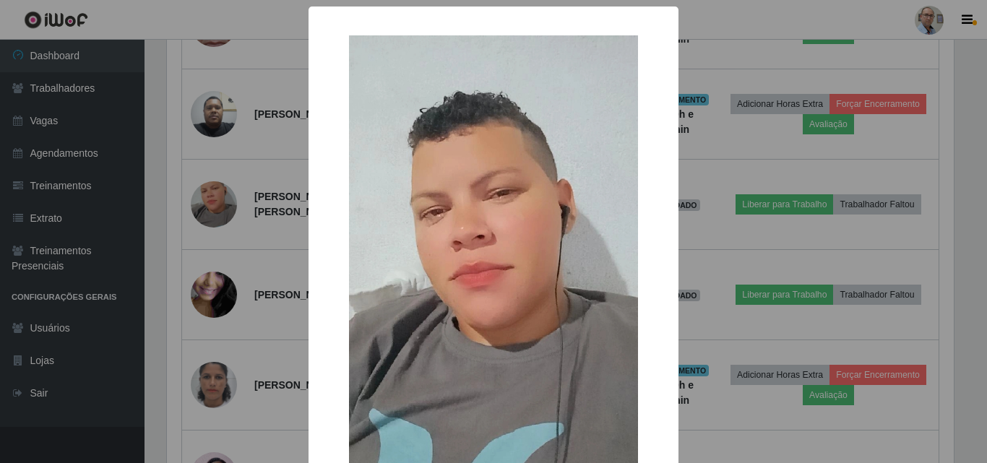
click at [271, 166] on div "× OK Cancel" at bounding box center [493, 231] width 987 height 463
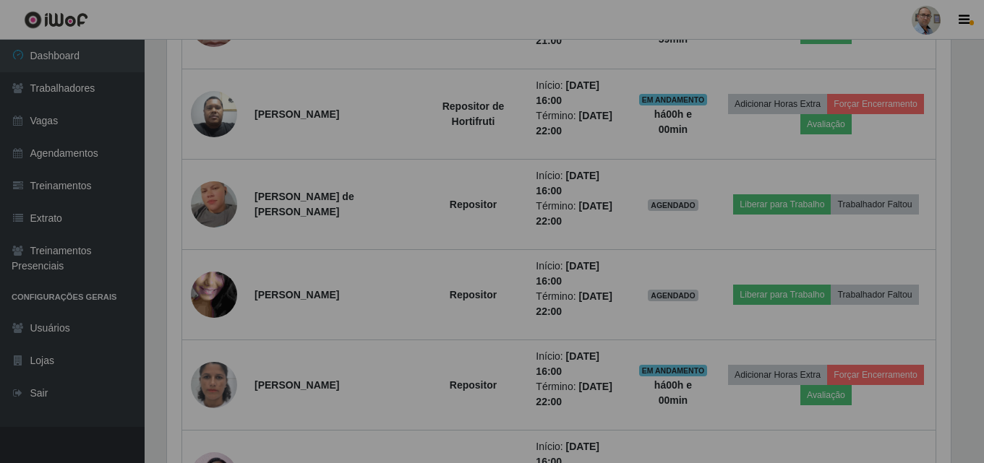
scroll to position [300, 794]
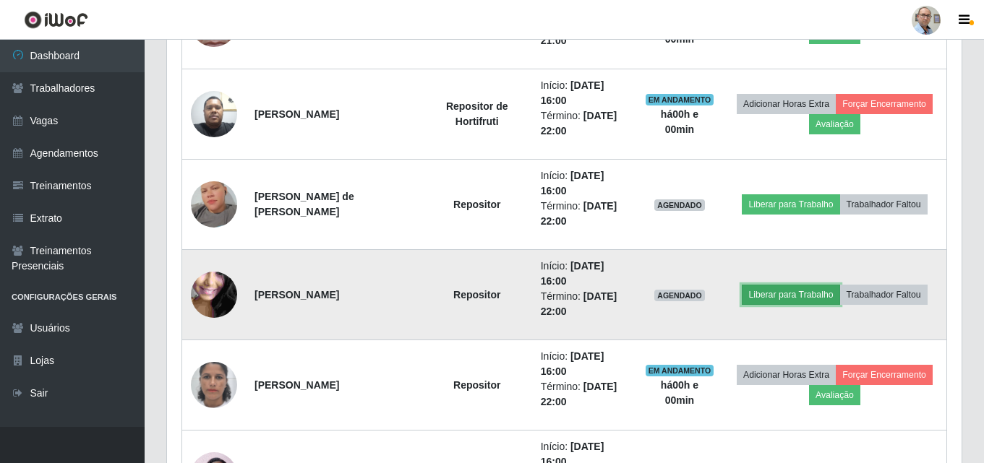
click at [781, 296] on button "Liberar para Trabalho" at bounding box center [790, 295] width 98 height 20
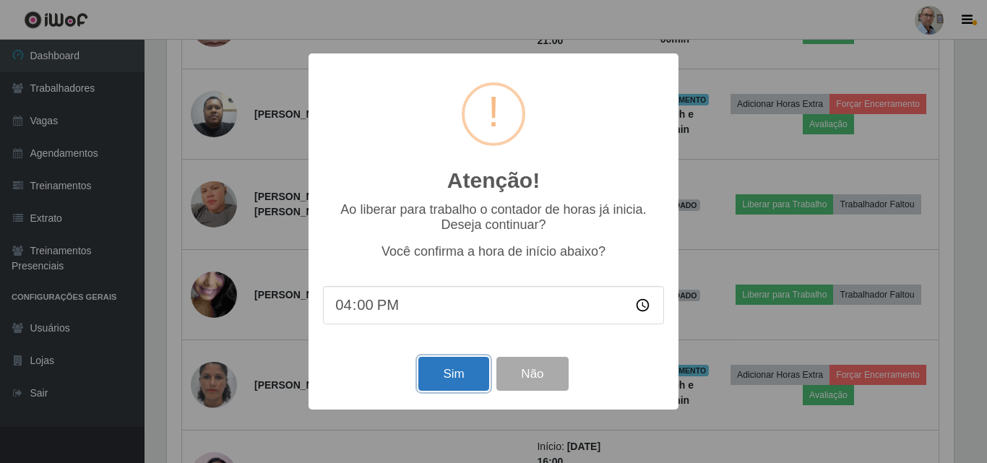
click at [451, 378] on button "Sim" at bounding box center [453, 374] width 70 height 34
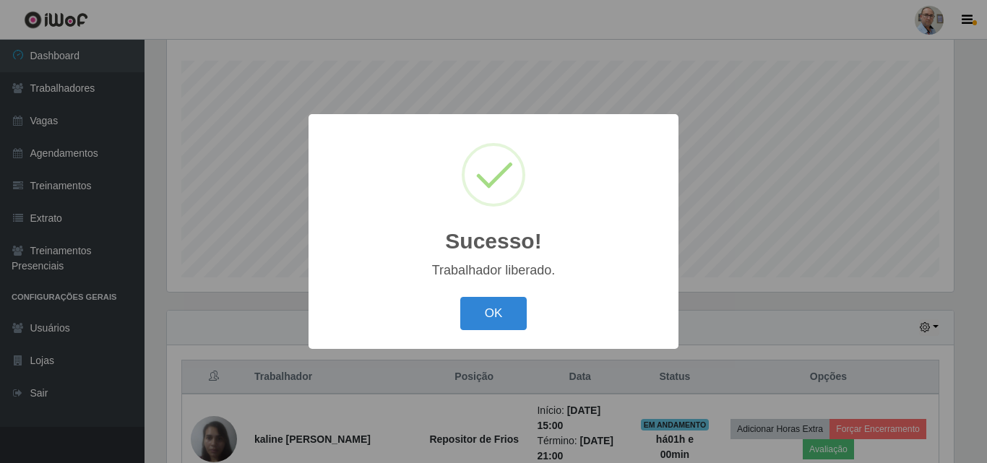
click at [695, 304] on div "Sucesso! × Trabalhador liberado. OK Cancel" at bounding box center [493, 231] width 987 height 463
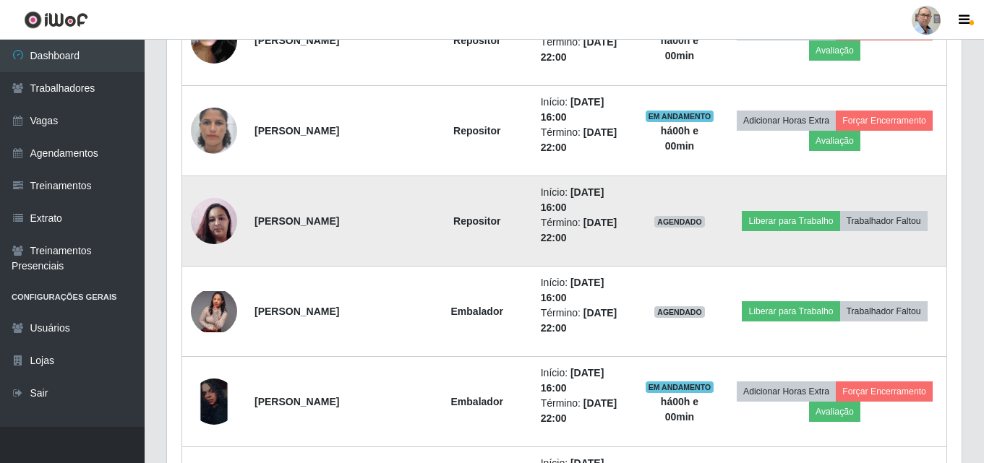
scroll to position [1034, 0]
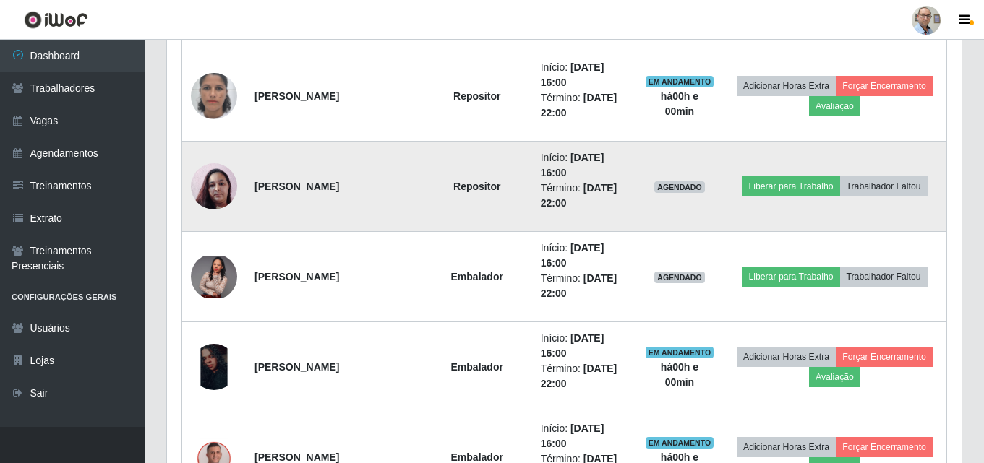
click at [210, 184] on img at bounding box center [214, 186] width 46 height 82
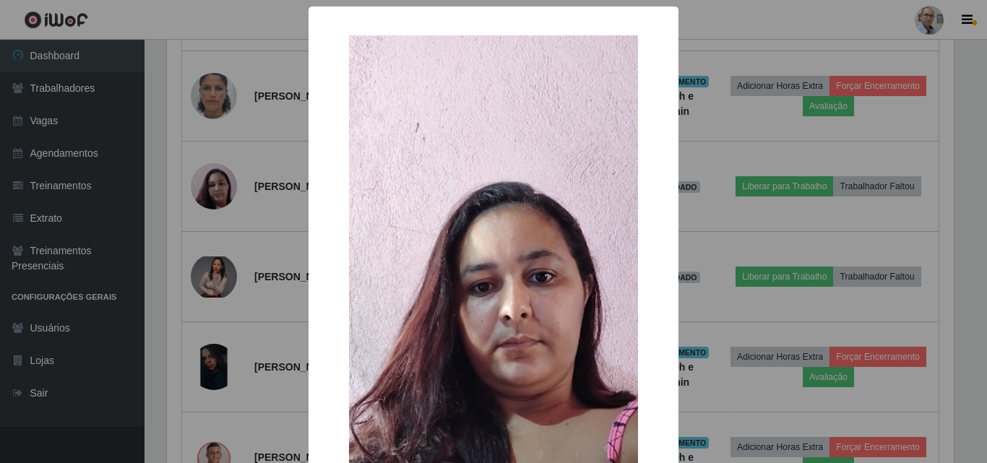
click at [240, 233] on div "× OK Cancel" at bounding box center [493, 231] width 987 height 463
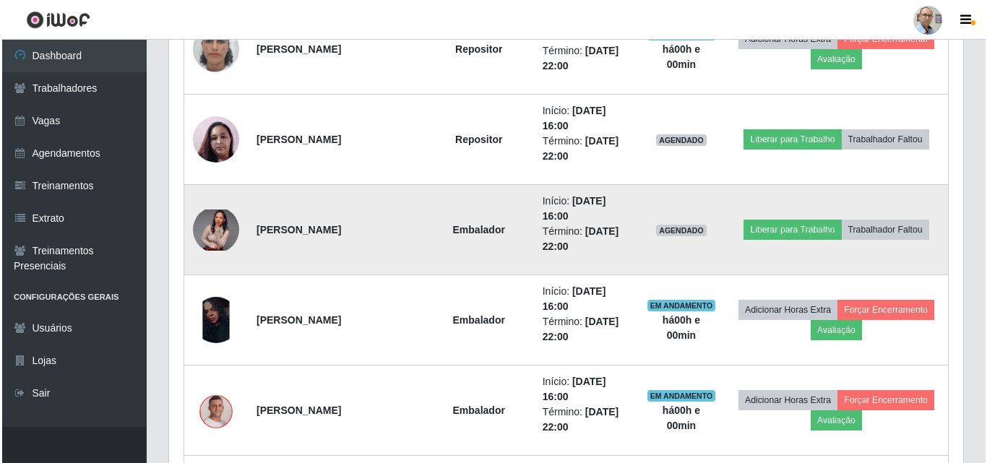
scroll to position [1106, 0]
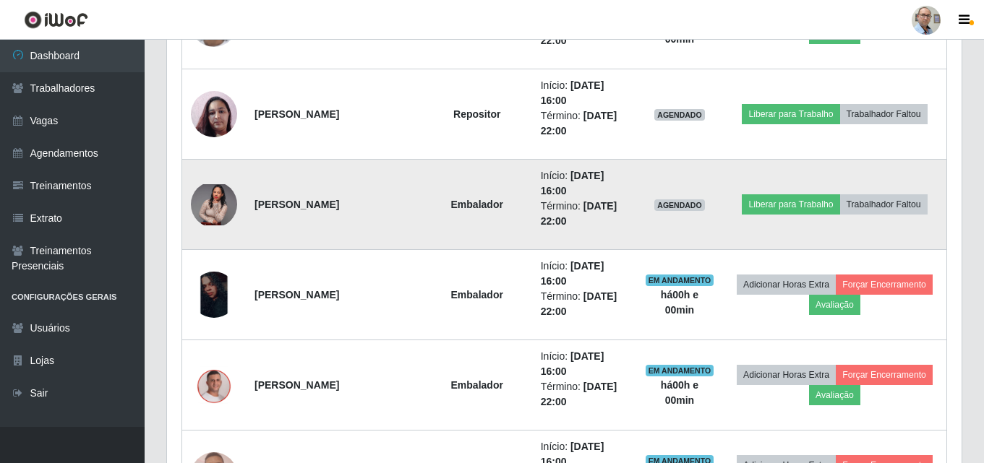
click at [211, 213] on img at bounding box center [214, 204] width 46 height 41
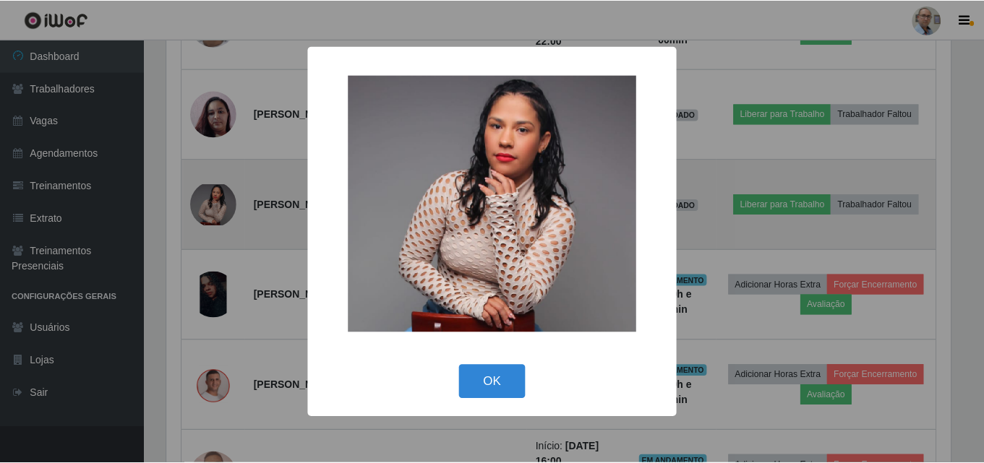
scroll to position [300, 787]
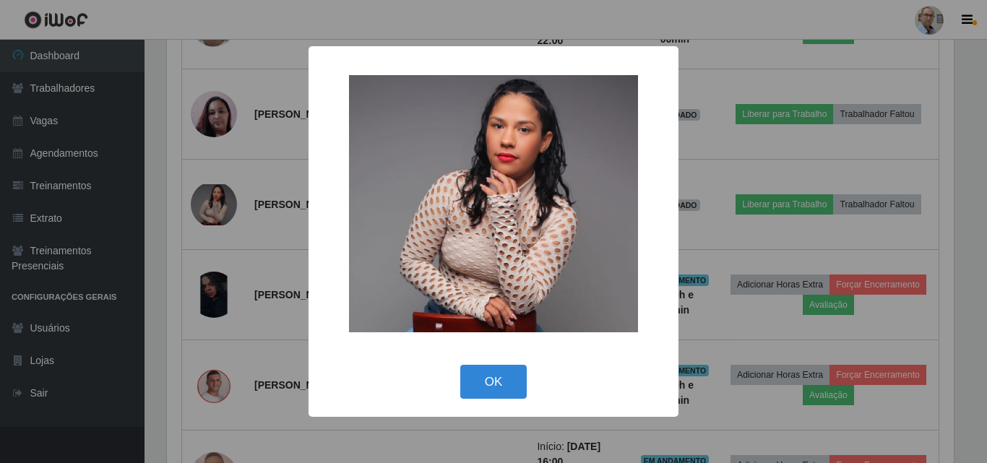
click at [168, 165] on div "× OK Cancel" at bounding box center [493, 231] width 987 height 463
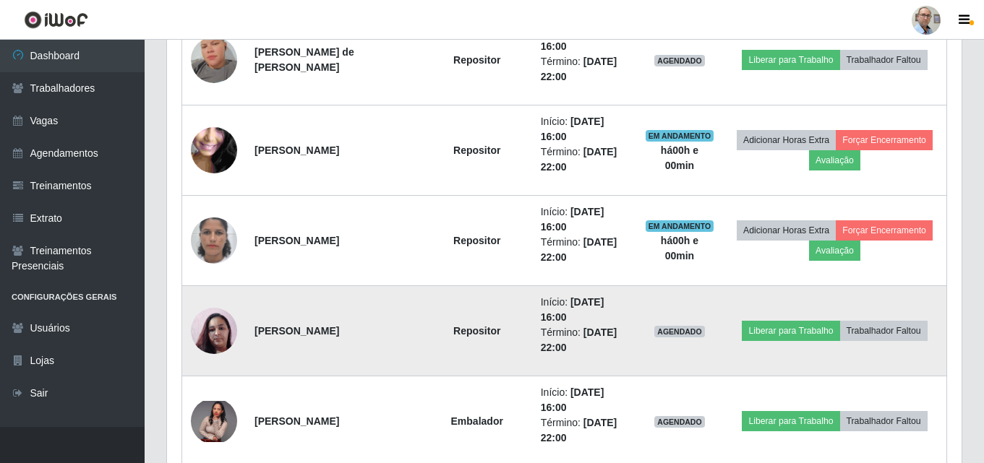
scroll to position [817, 0]
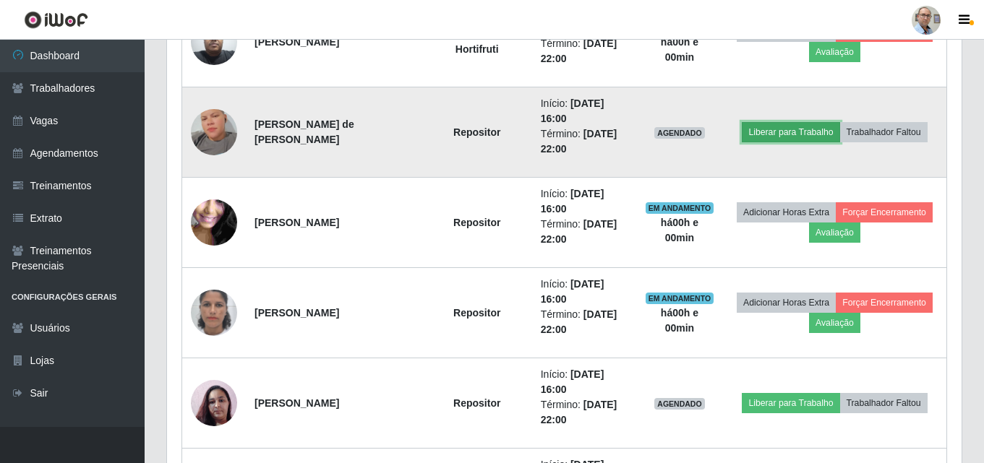
click at [777, 141] on button "Liberar para Trabalho" at bounding box center [790, 132] width 98 height 20
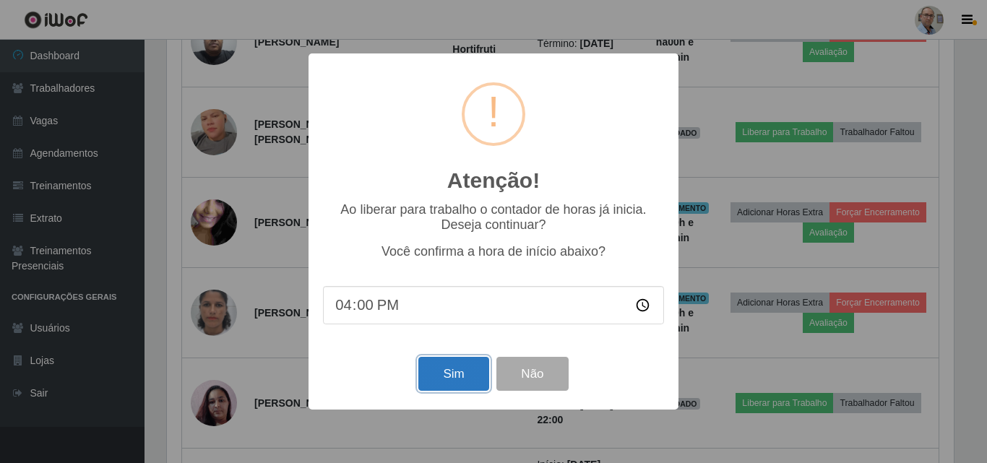
click at [464, 377] on button "Sim" at bounding box center [453, 374] width 70 height 34
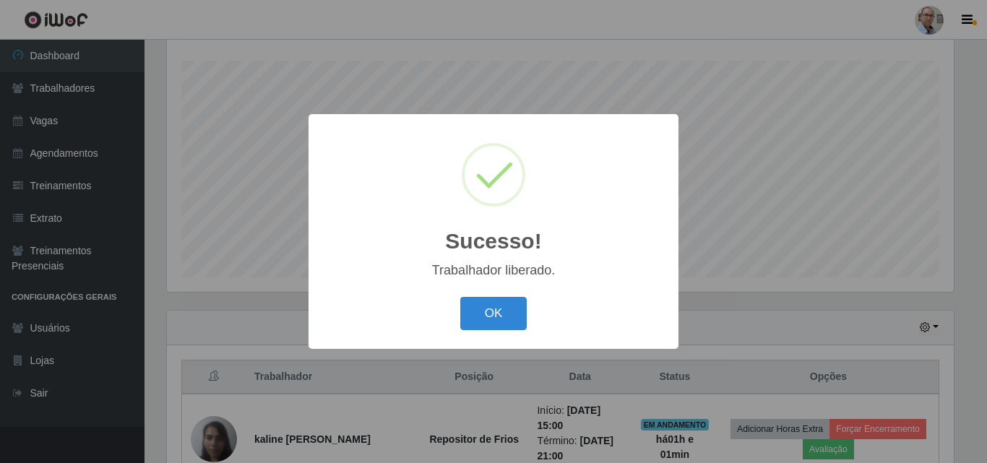
click at [730, 302] on div "Sucesso! × Trabalhador liberado. OK Cancel" at bounding box center [493, 231] width 987 height 463
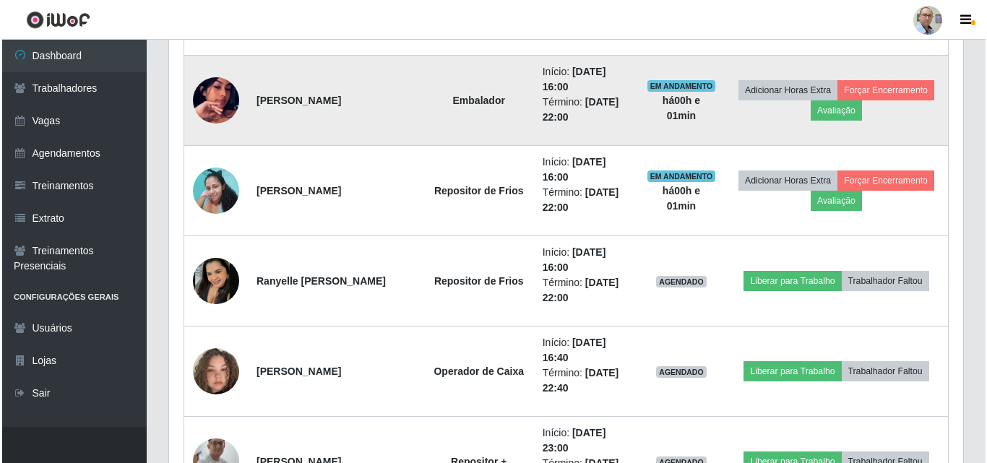
scroll to position [1612, 0]
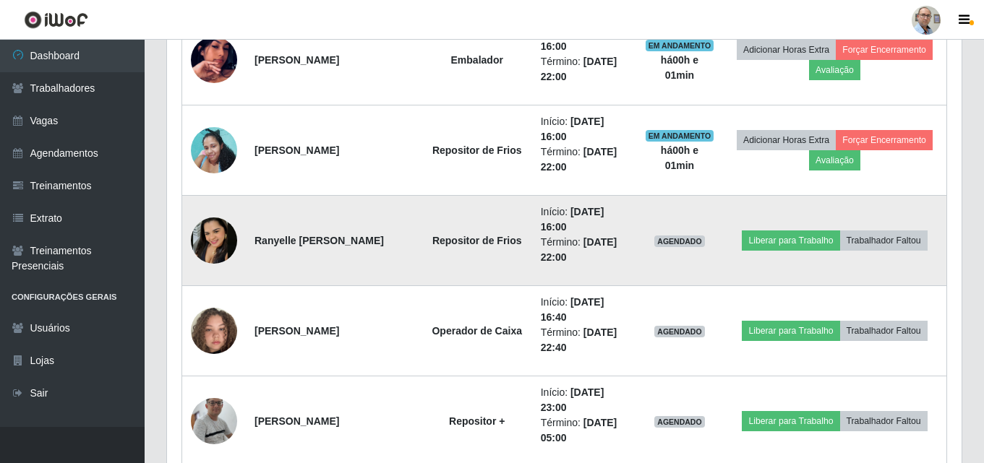
click at [212, 246] on img at bounding box center [214, 241] width 46 height 46
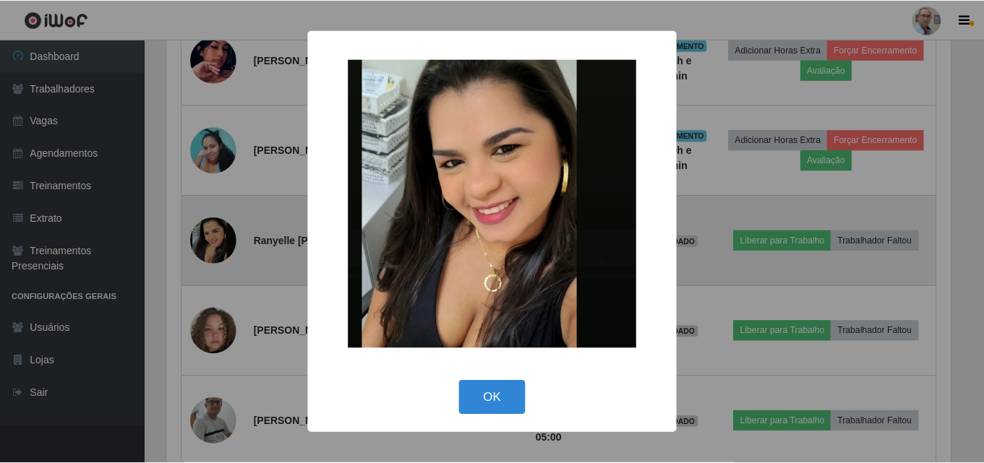
scroll to position [300, 787]
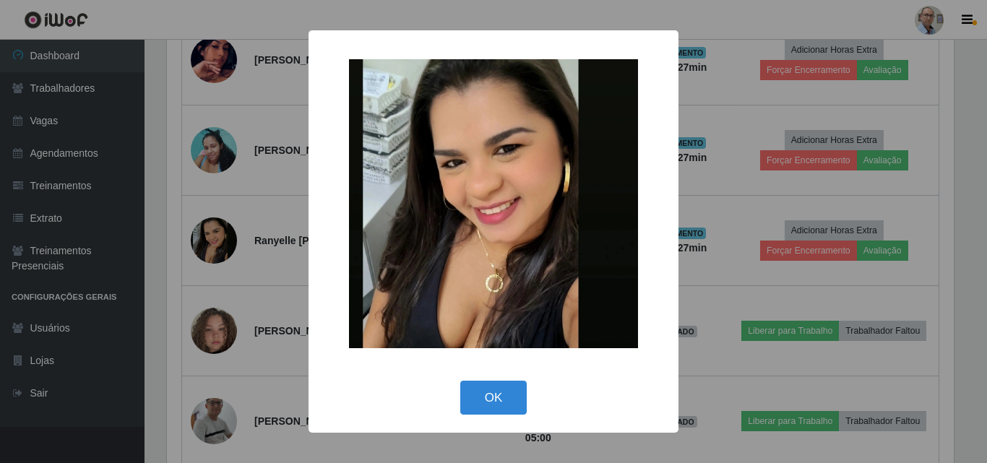
click at [741, 291] on div "× OK Cancel" at bounding box center [493, 231] width 987 height 463
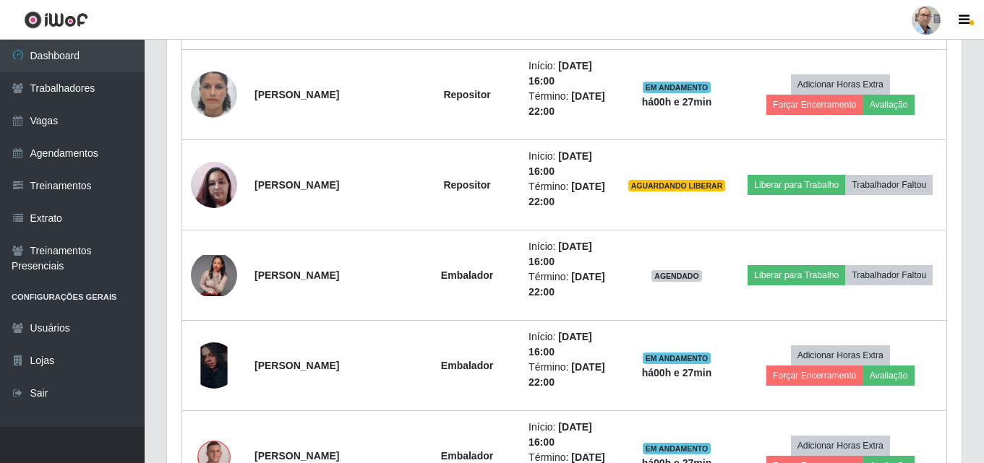
scroll to position [1034, 0]
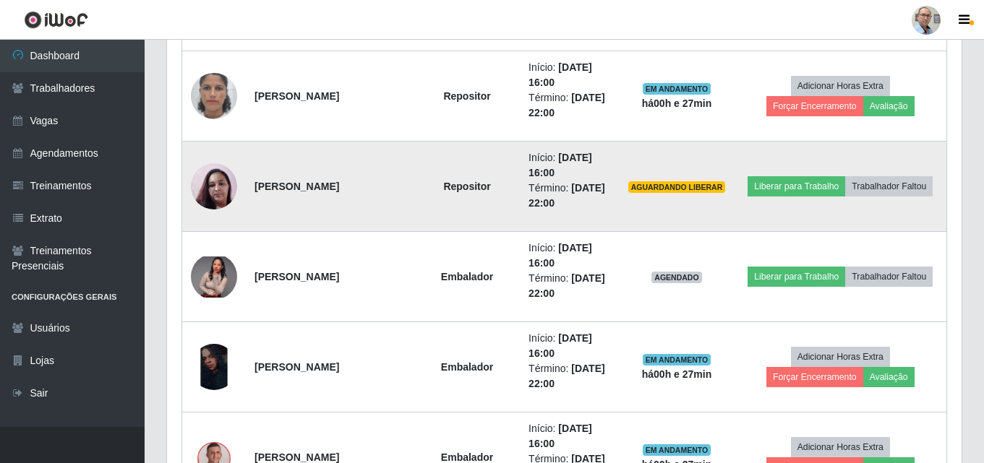
click at [222, 189] on img at bounding box center [214, 186] width 46 height 82
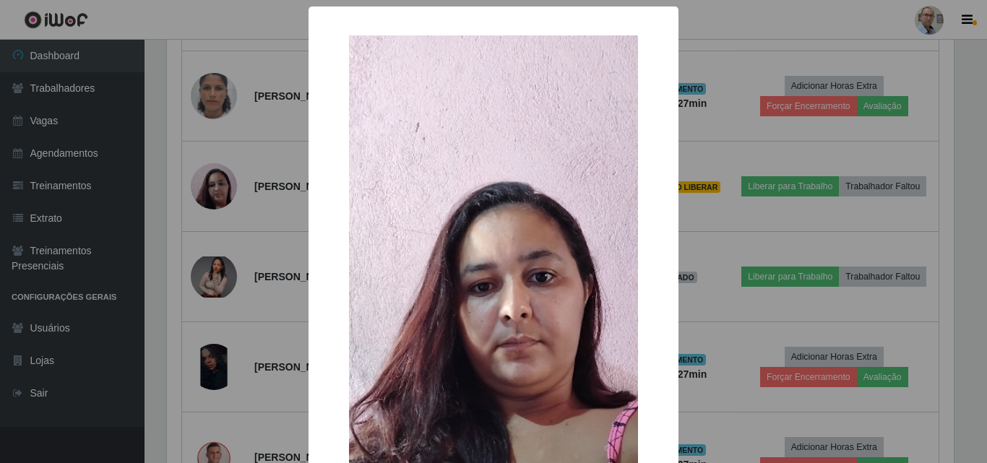
click at [260, 239] on div "× OK Cancel" at bounding box center [493, 231] width 987 height 463
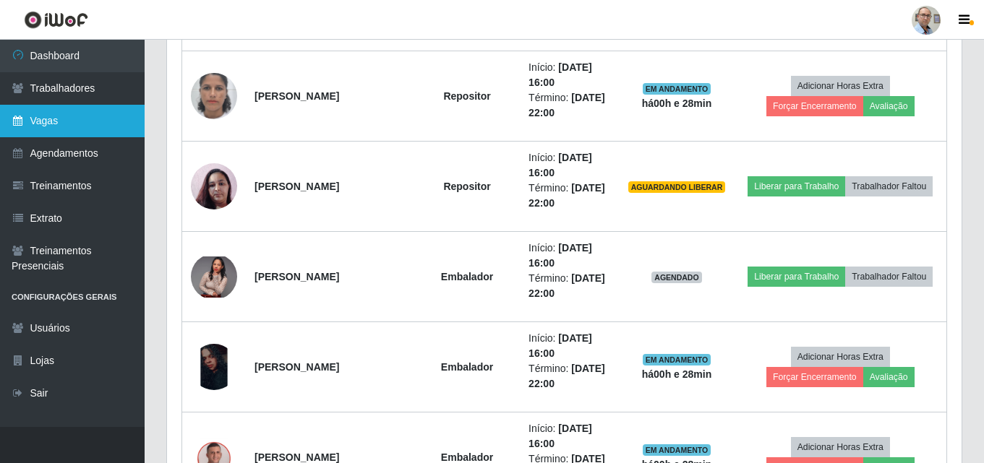
click at [51, 115] on link "Vagas" at bounding box center [72, 121] width 145 height 33
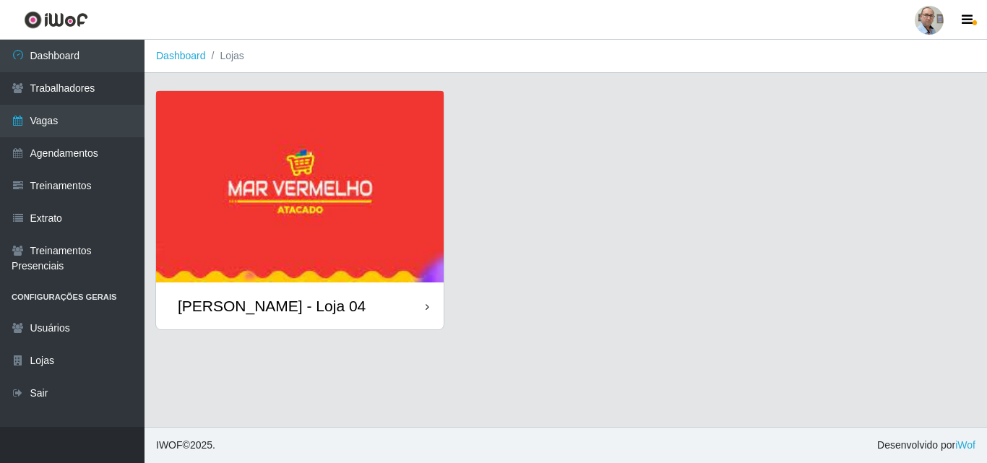
click at [325, 171] on img at bounding box center [300, 187] width 288 height 192
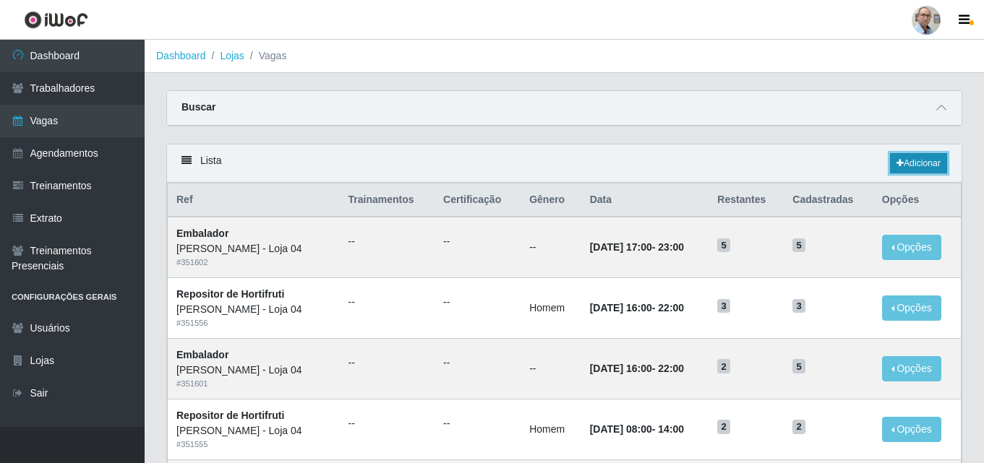
click at [913, 168] on link "Adicionar" at bounding box center [918, 163] width 57 height 20
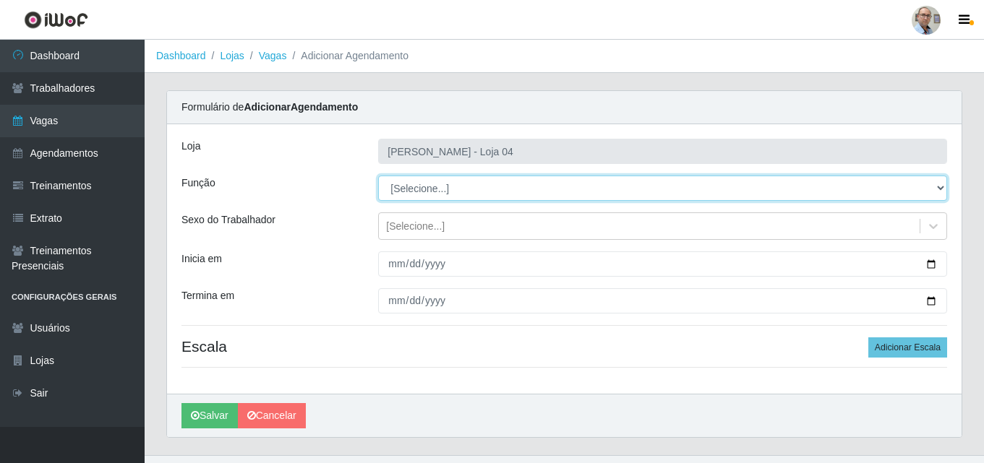
click at [462, 184] on select "[Selecione...] ASG ASG + ASG ++ Auxiliar de Depósito Auxiliar de Depósito + Aux…" at bounding box center [662, 188] width 569 height 25
select select "110"
click at [378, 176] on select "[Selecione...] ASG ASG + ASG ++ Auxiliar de Depósito Auxiliar de Depósito + Aux…" at bounding box center [662, 188] width 569 height 25
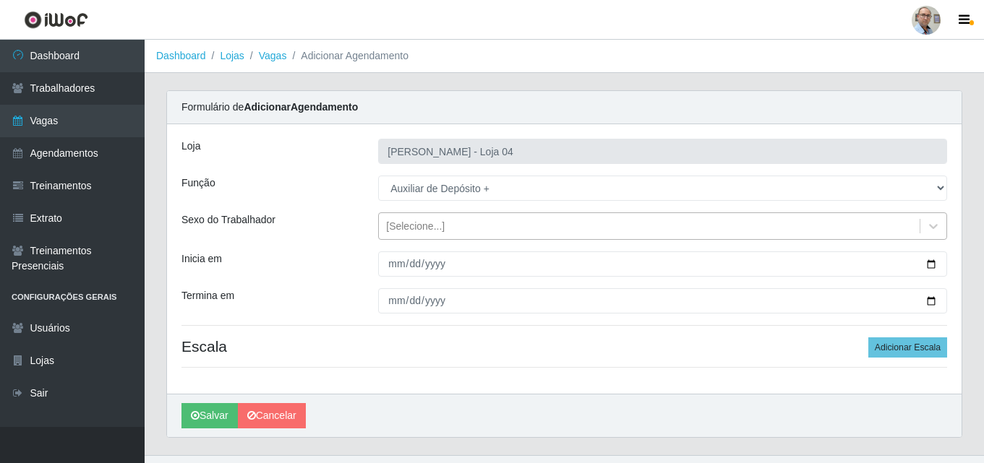
click at [410, 219] on div "[Selecione...]" at bounding box center [415, 226] width 59 height 15
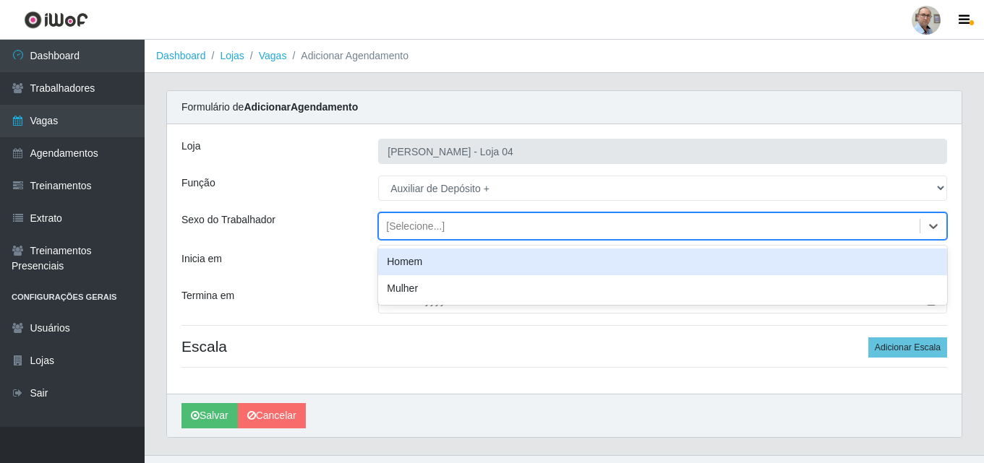
click at [411, 259] on div "Homem" at bounding box center [662, 262] width 569 height 27
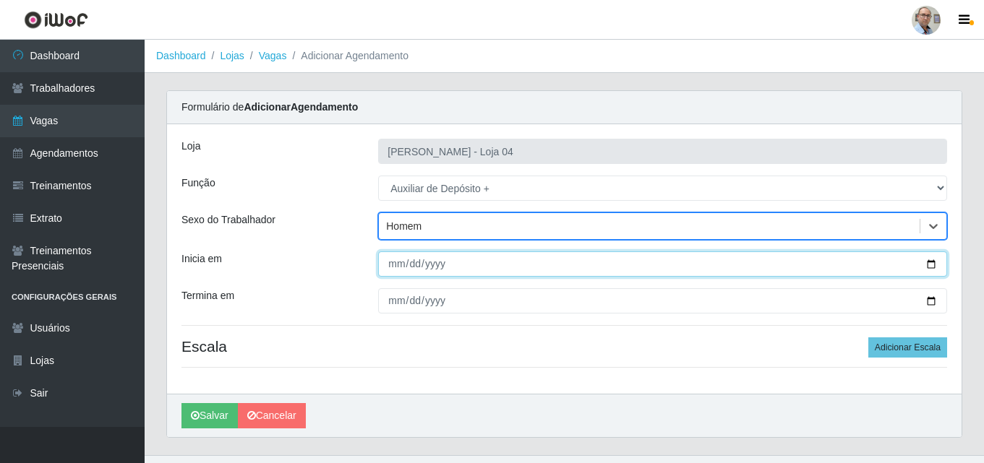
click at [927, 264] on input "Inicia em" at bounding box center [662, 264] width 569 height 25
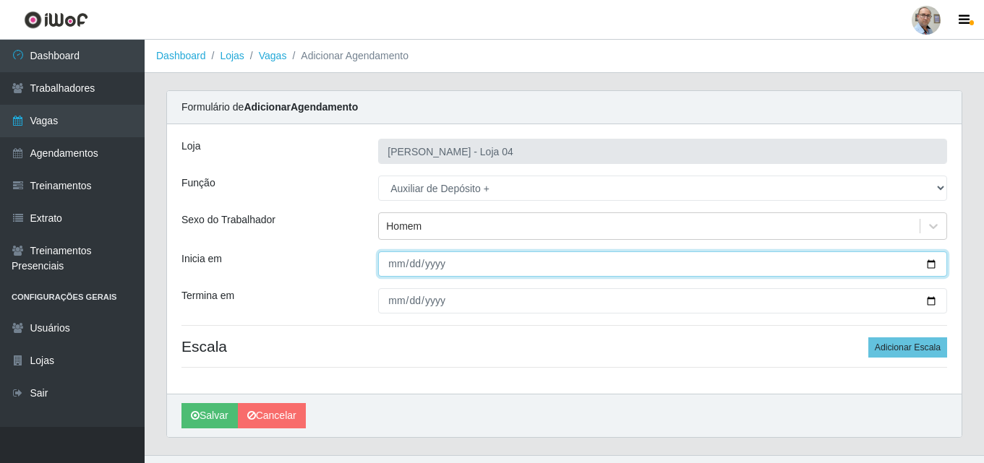
type input "[DATE]"
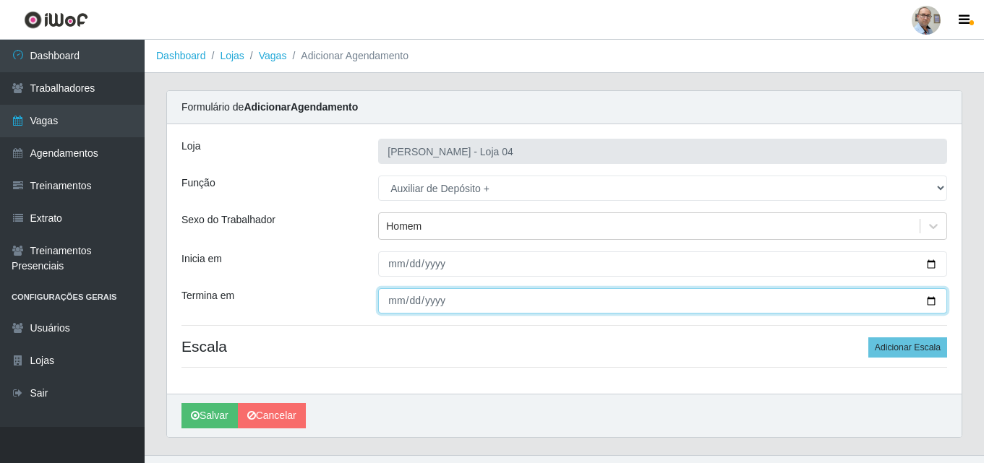
click at [929, 304] on input "Termina em" at bounding box center [662, 300] width 569 height 25
type input "[DATE]"
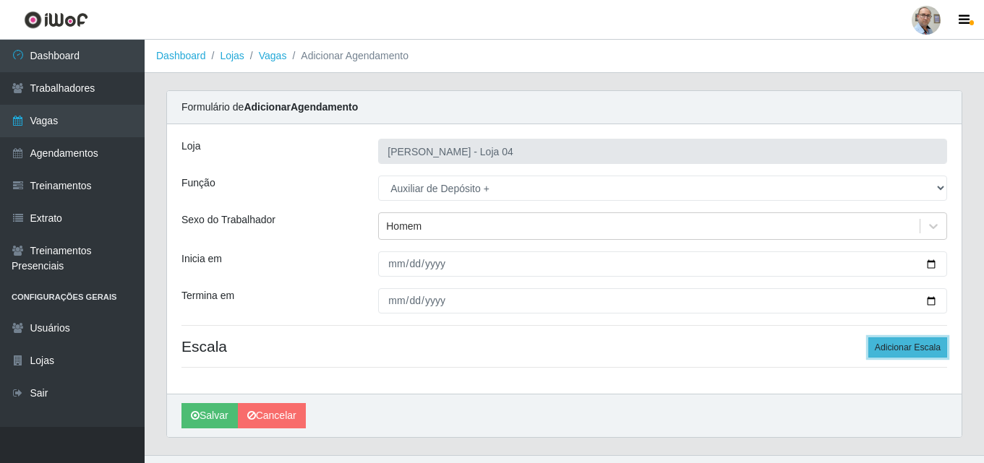
click at [906, 345] on button "Adicionar Escala" at bounding box center [907, 348] width 79 height 20
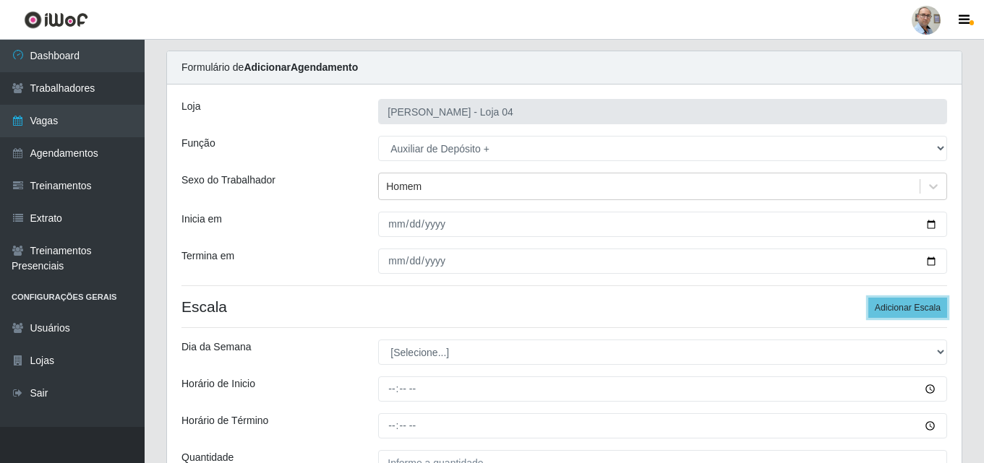
scroll to position [72, 0]
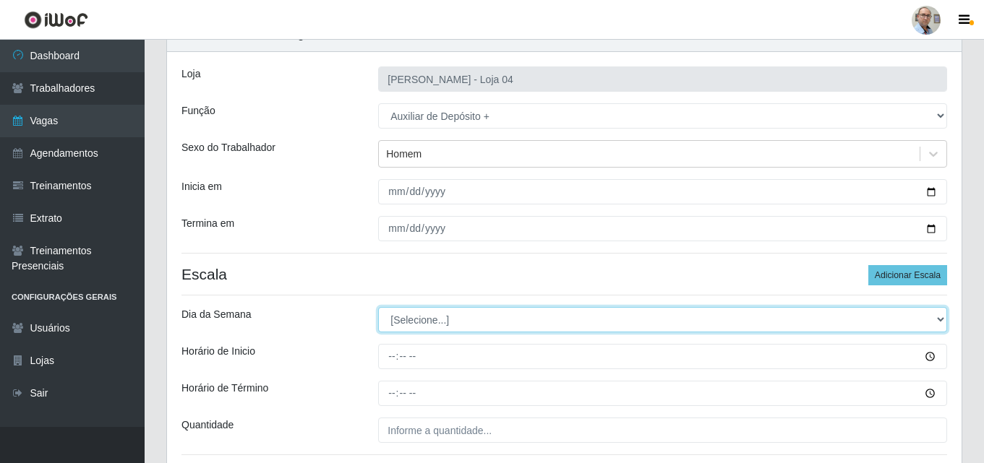
click at [411, 323] on select "[Selecione...] Segunda Terça Quarta Quinta Sexta Sábado Domingo" at bounding box center [662, 319] width 569 height 25
select select "0"
click at [378, 307] on select "[Selecione...] Segunda Terça Quarta Quinta Sexta Sábado Domingo" at bounding box center [662, 319] width 569 height 25
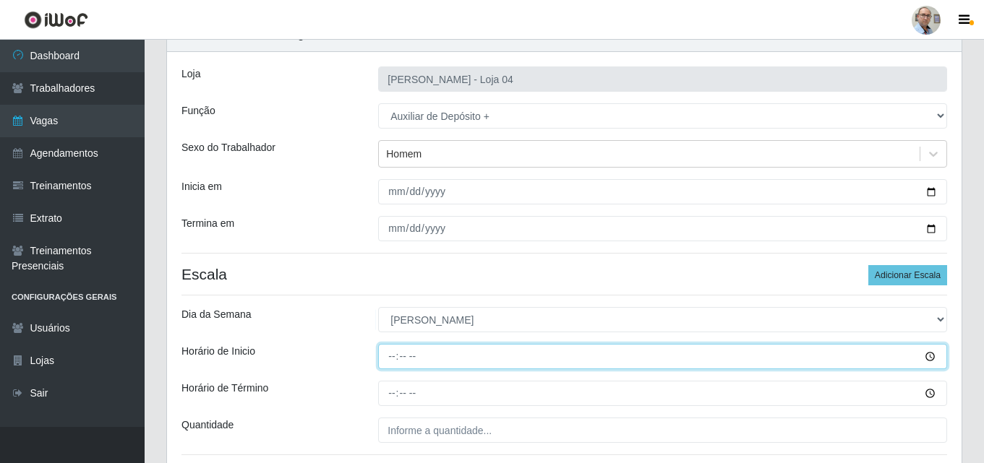
click at [391, 360] on input "Horário de Inicio" at bounding box center [662, 356] width 569 height 25
type input "09:00"
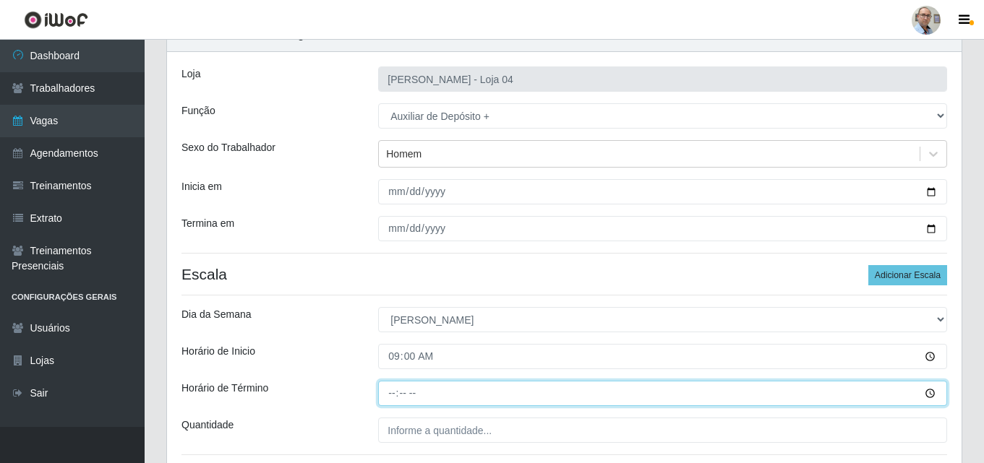
type input "15:00"
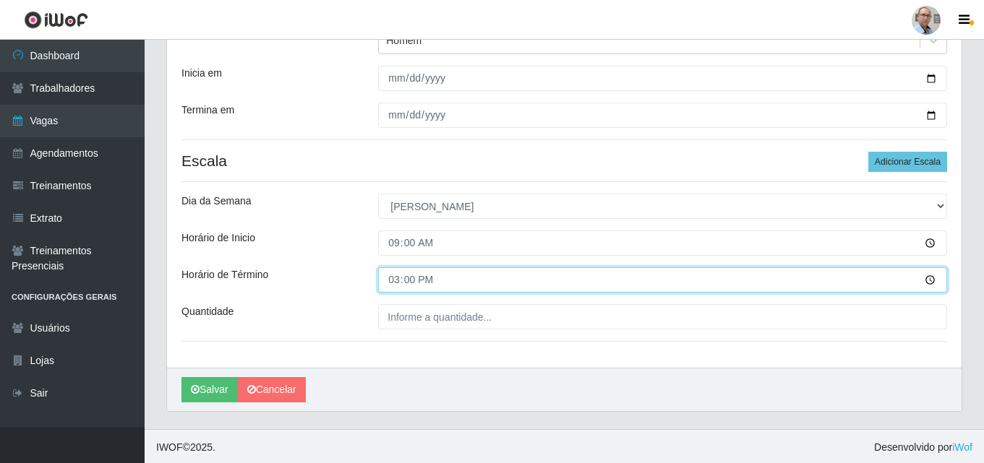
scroll to position [188, 0]
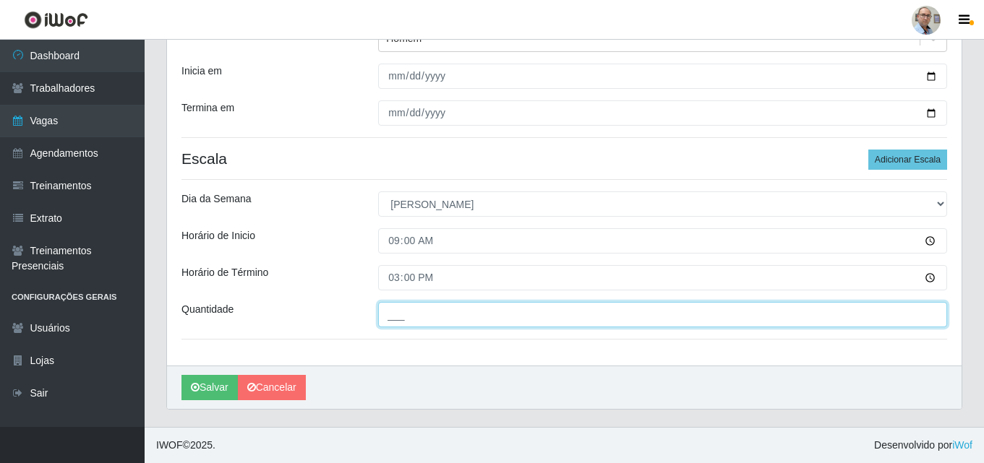
click at [474, 316] on input "___" at bounding box center [662, 314] width 569 height 25
type input "002"
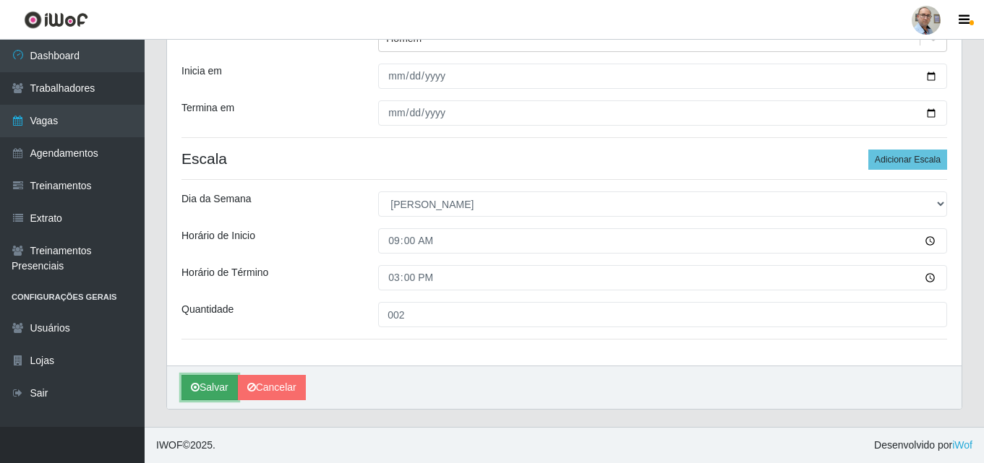
click at [197, 380] on button "Salvar" at bounding box center [209, 387] width 56 height 25
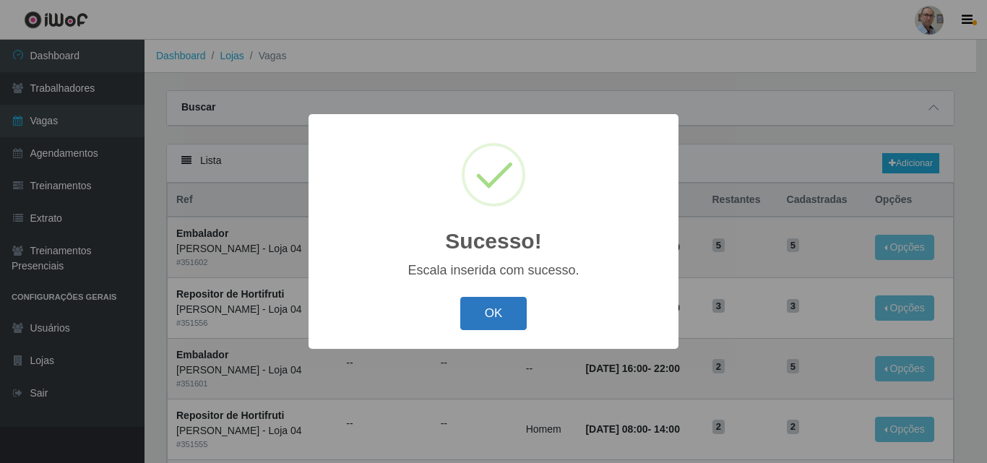
click at [473, 317] on button "OK" at bounding box center [493, 314] width 67 height 34
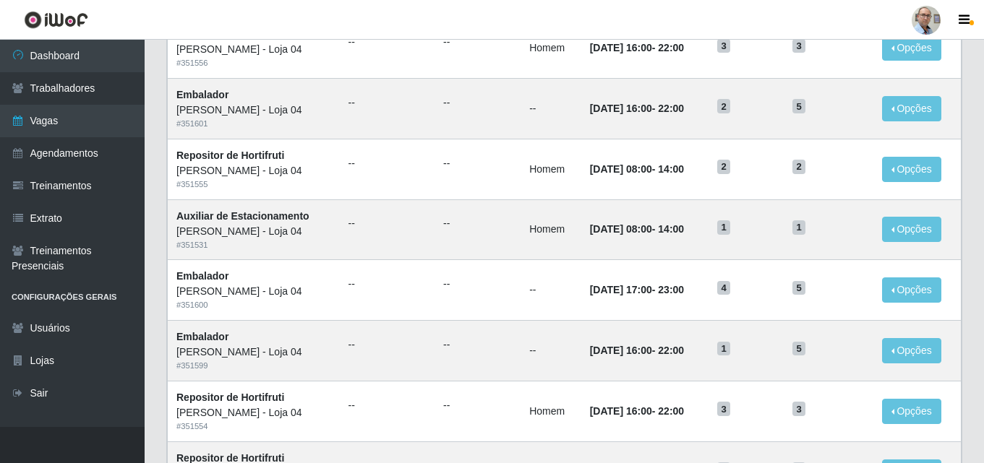
scroll to position [39, 0]
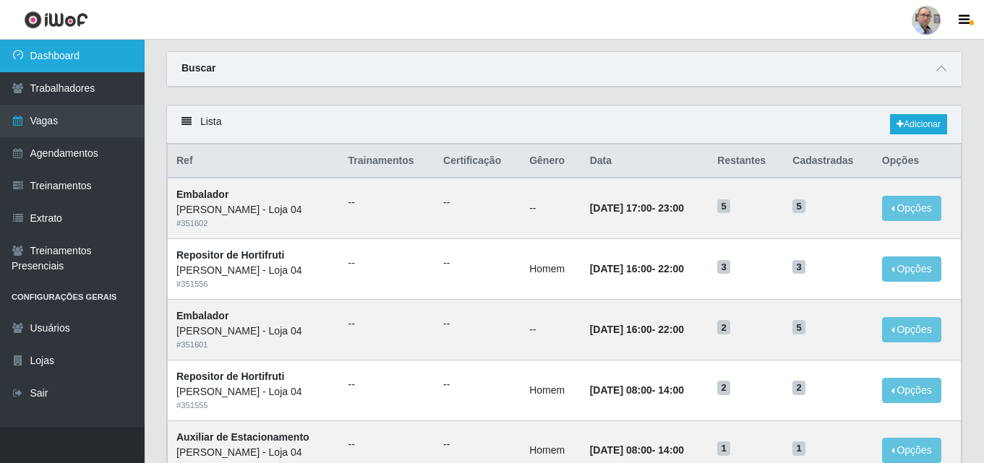
click at [59, 67] on link "Dashboard" at bounding box center [72, 56] width 145 height 33
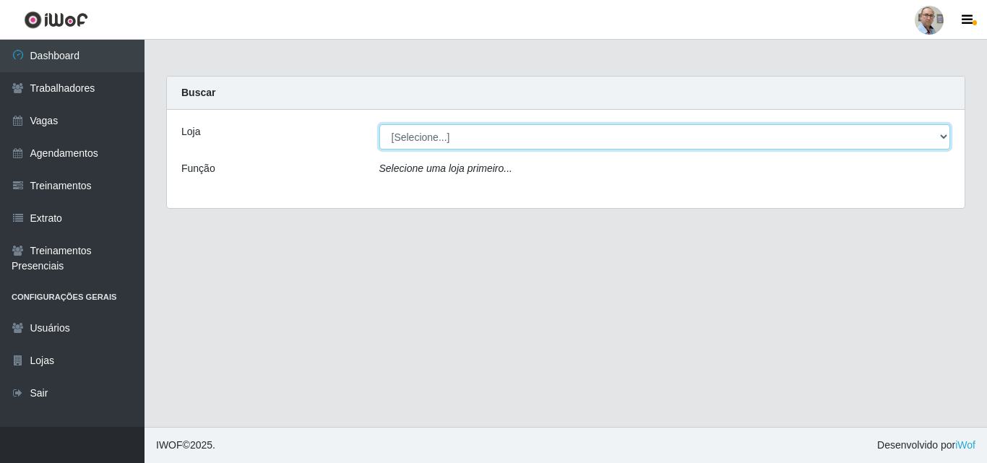
click at [911, 129] on select "[Selecione...] Mar Vermelho - Loja 04" at bounding box center [665, 136] width 572 height 25
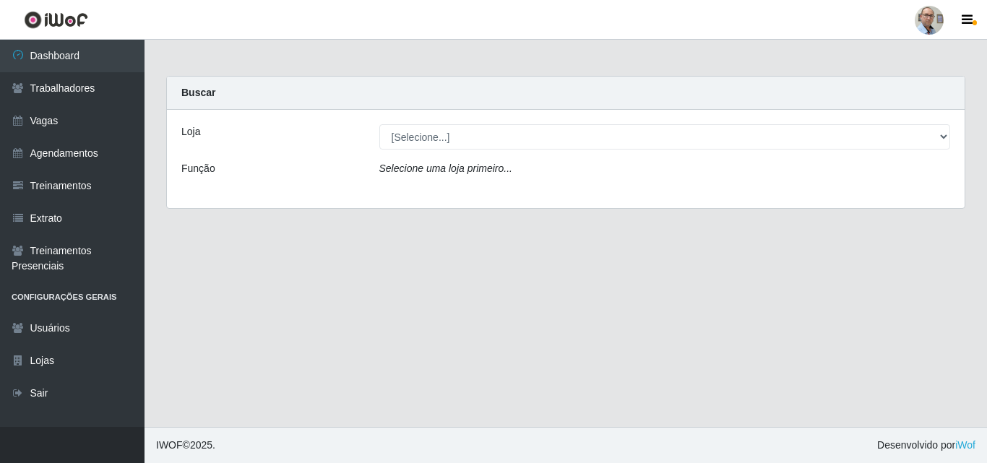
click at [676, 190] on div "Loja [Selecione...] Mar Vermelho - Loja 04 Função Selecione uma loja primeiro..." at bounding box center [566, 159] width 798 height 98
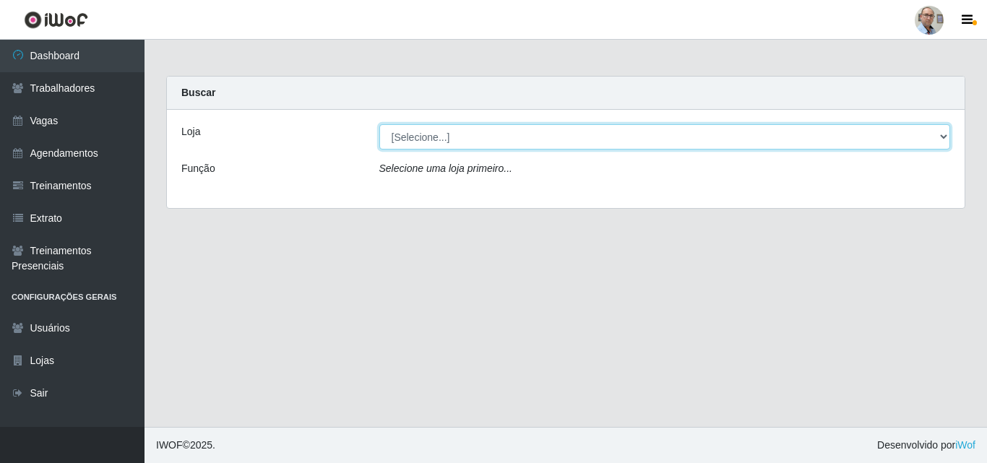
click at [698, 135] on select "[Selecione...] Mar Vermelho - Loja 04" at bounding box center [665, 136] width 572 height 25
select select "251"
click at [379, 124] on select "[Selecione...] Mar Vermelho - Loja 04" at bounding box center [665, 136] width 572 height 25
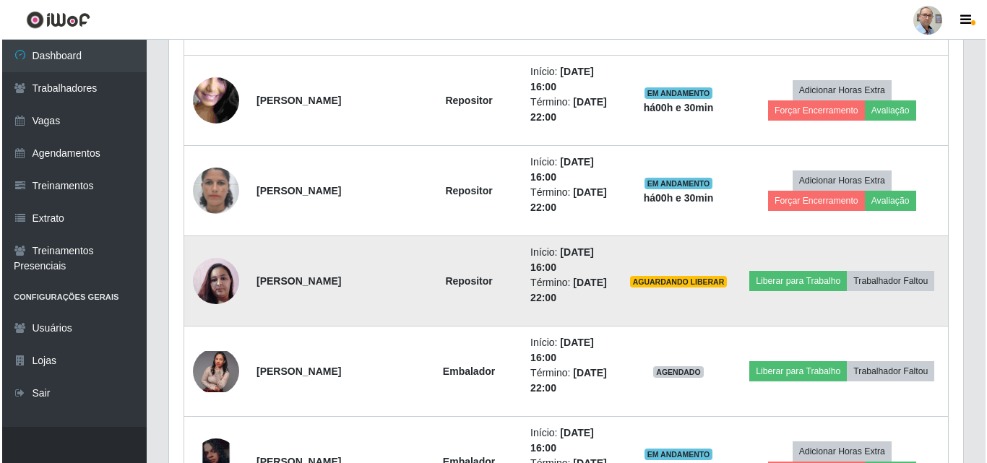
scroll to position [1012, 0]
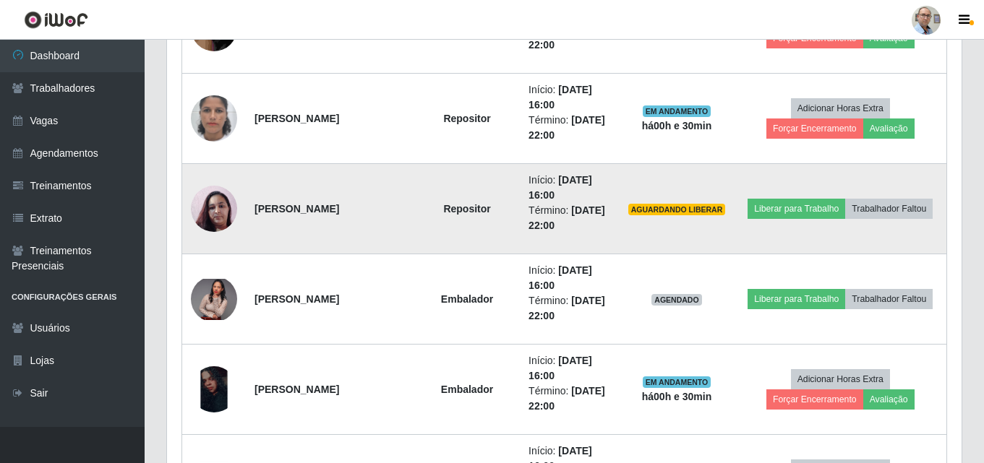
click at [213, 210] on img at bounding box center [214, 209] width 46 height 82
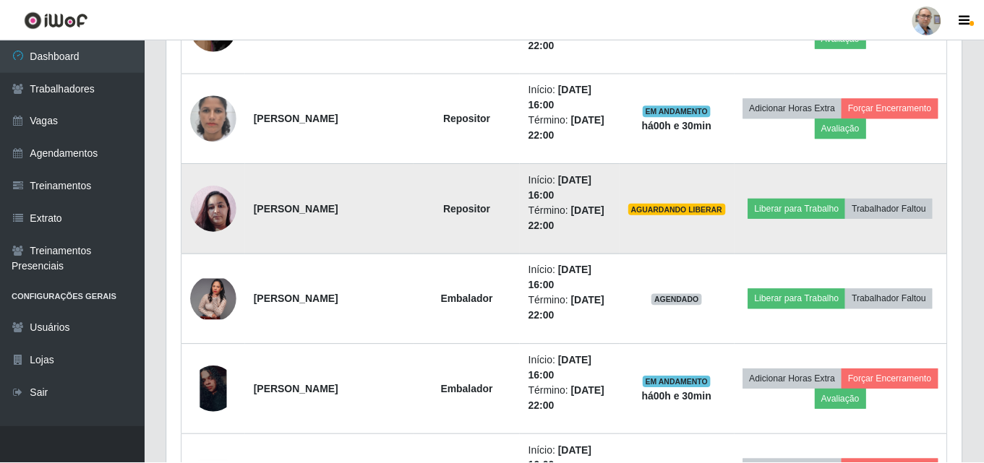
scroll to position [300, 787]
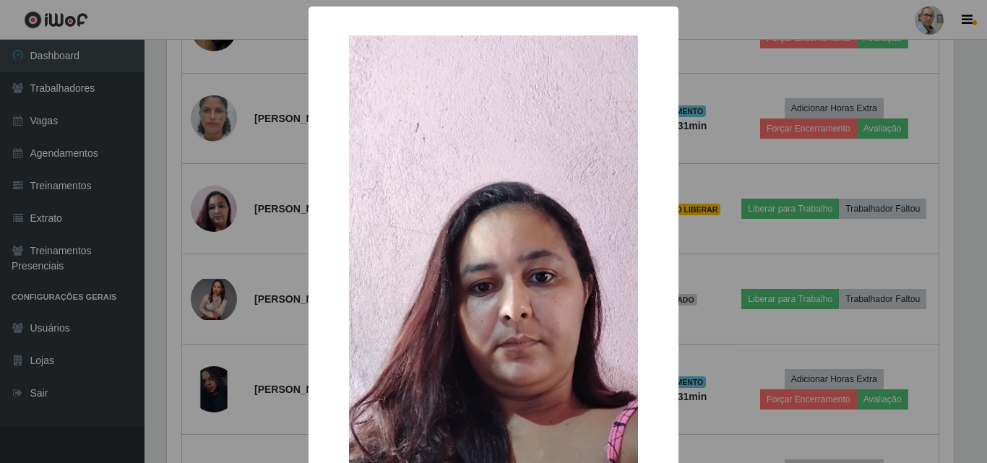
drag, startPoint x: 762, startPoint y: 239, endPoint x: 755, endPoint y: 245, distance: 9.8
click at [762, 238] on div "× OK Cancel" at bounding box center [493, 231] width 987 height 463
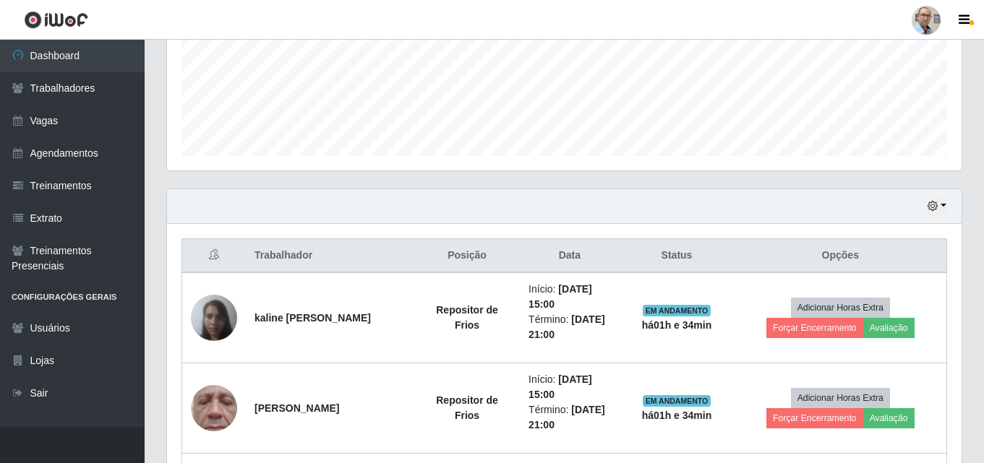
scroll to position [361, 0]
click at [939, 202] on button "button" at bounding box center [937, 205] width 20 height 17
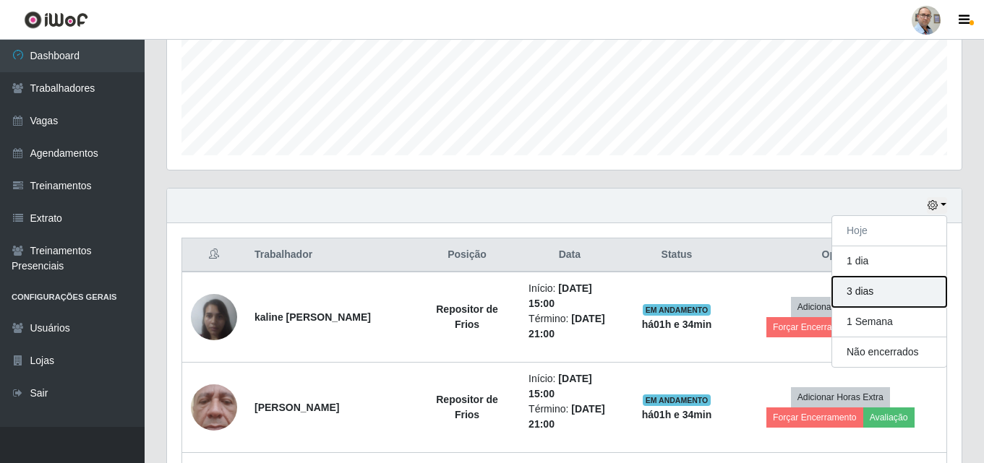
click at [858, 285] on button "3 dias" at bounding box center [889, 292] width 114 height 30
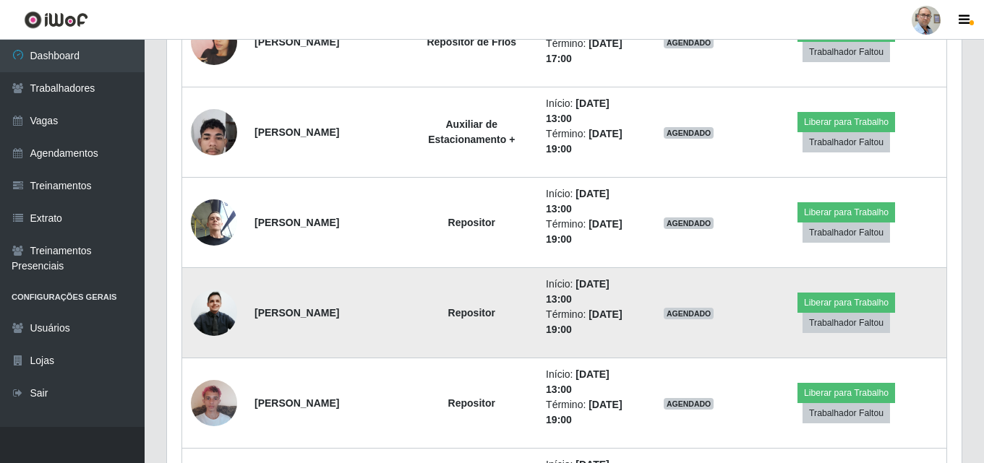
scroll to position [3975, 0]
